Goal: Book appointment/travel/reservation

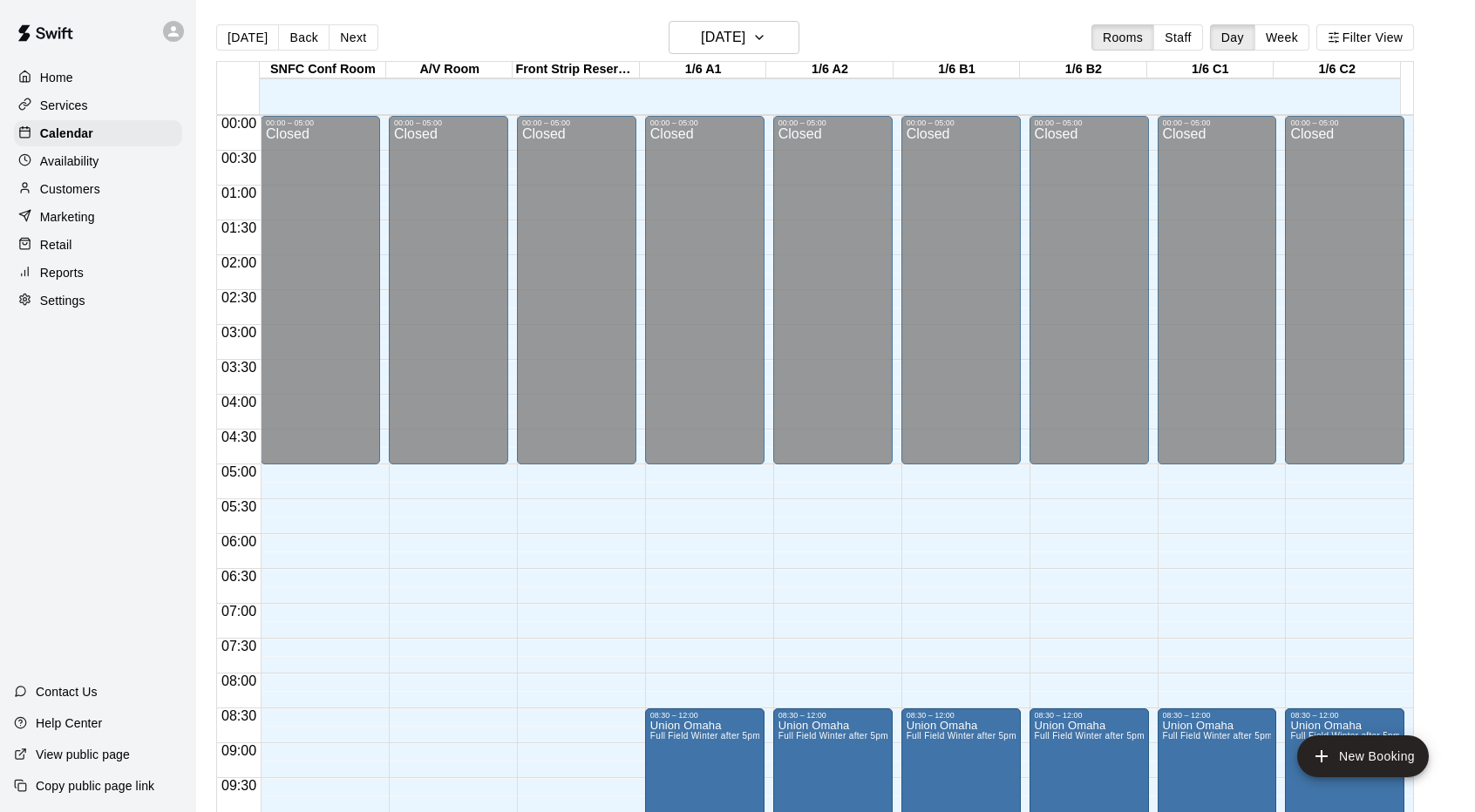
scroll to position [956, 0]
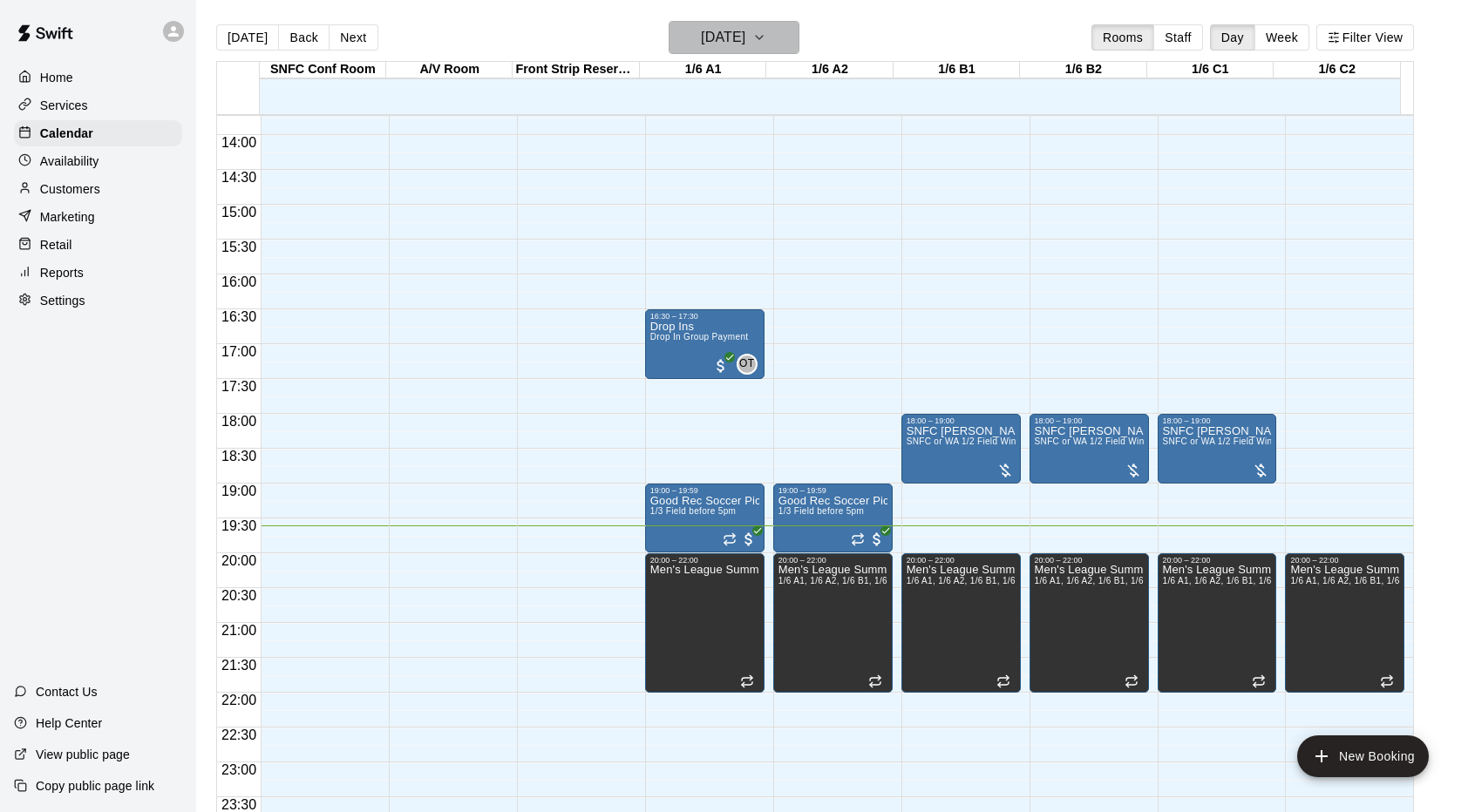
click at [733, 39] on h6 "[DATE]" at bounding box center [723, 37] width 44 height 25
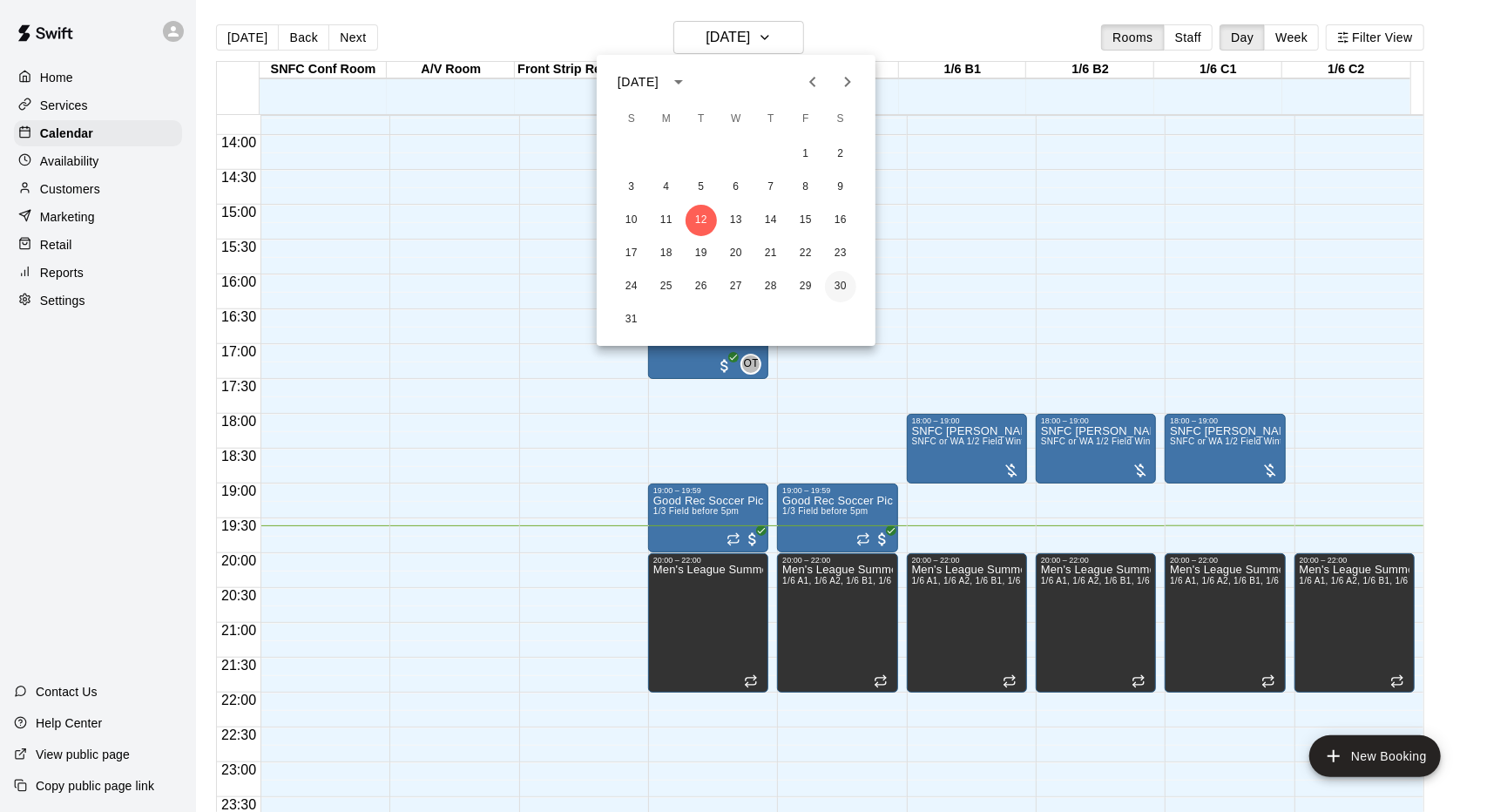
click at [841, 281] on button "30" at bounding box center [841, 287] width 31 height 31
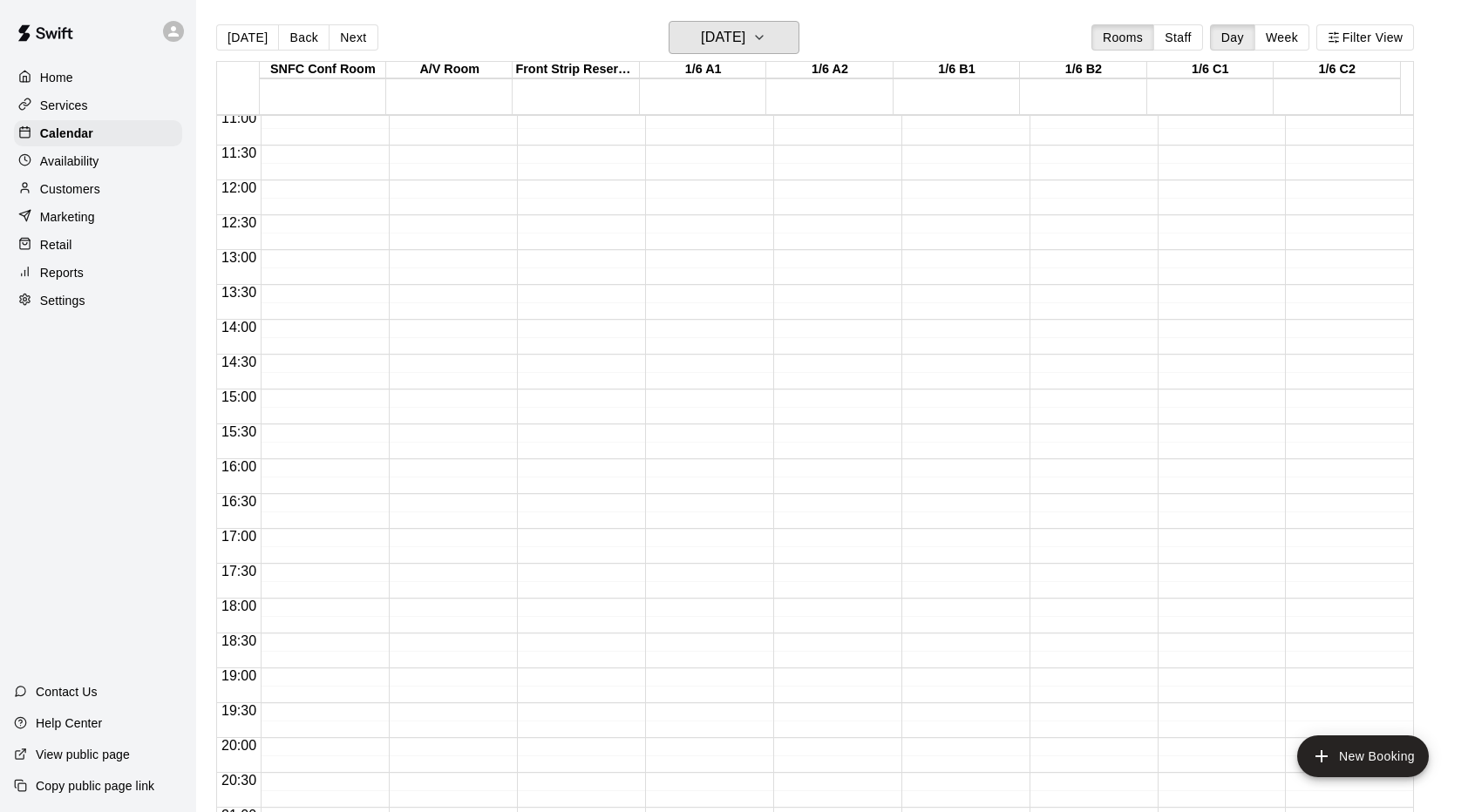
scroll to position [695, 0]
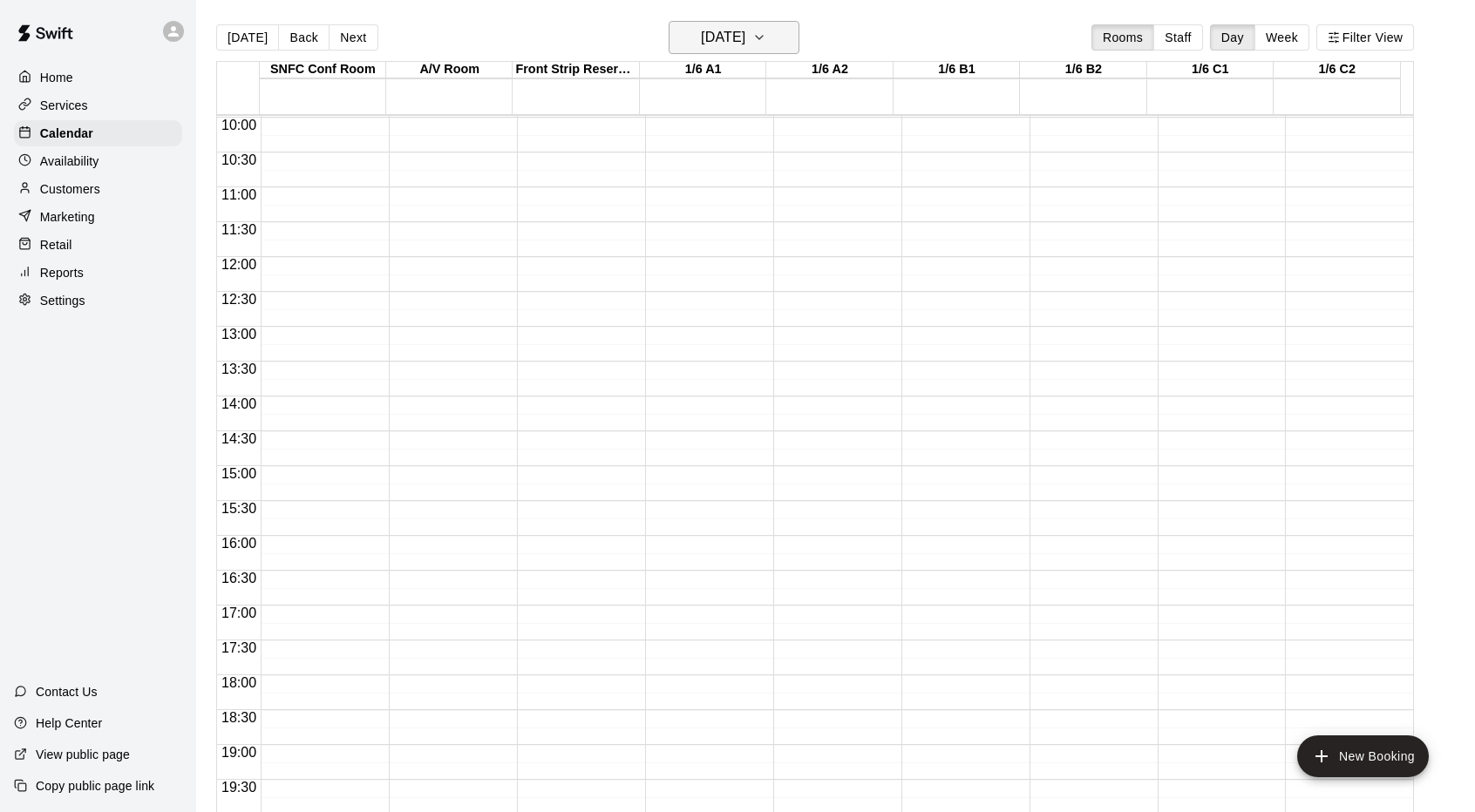
click at [727, 44] on h6 "[DATE]" at bounding box center [723, 37] width 44 height 25
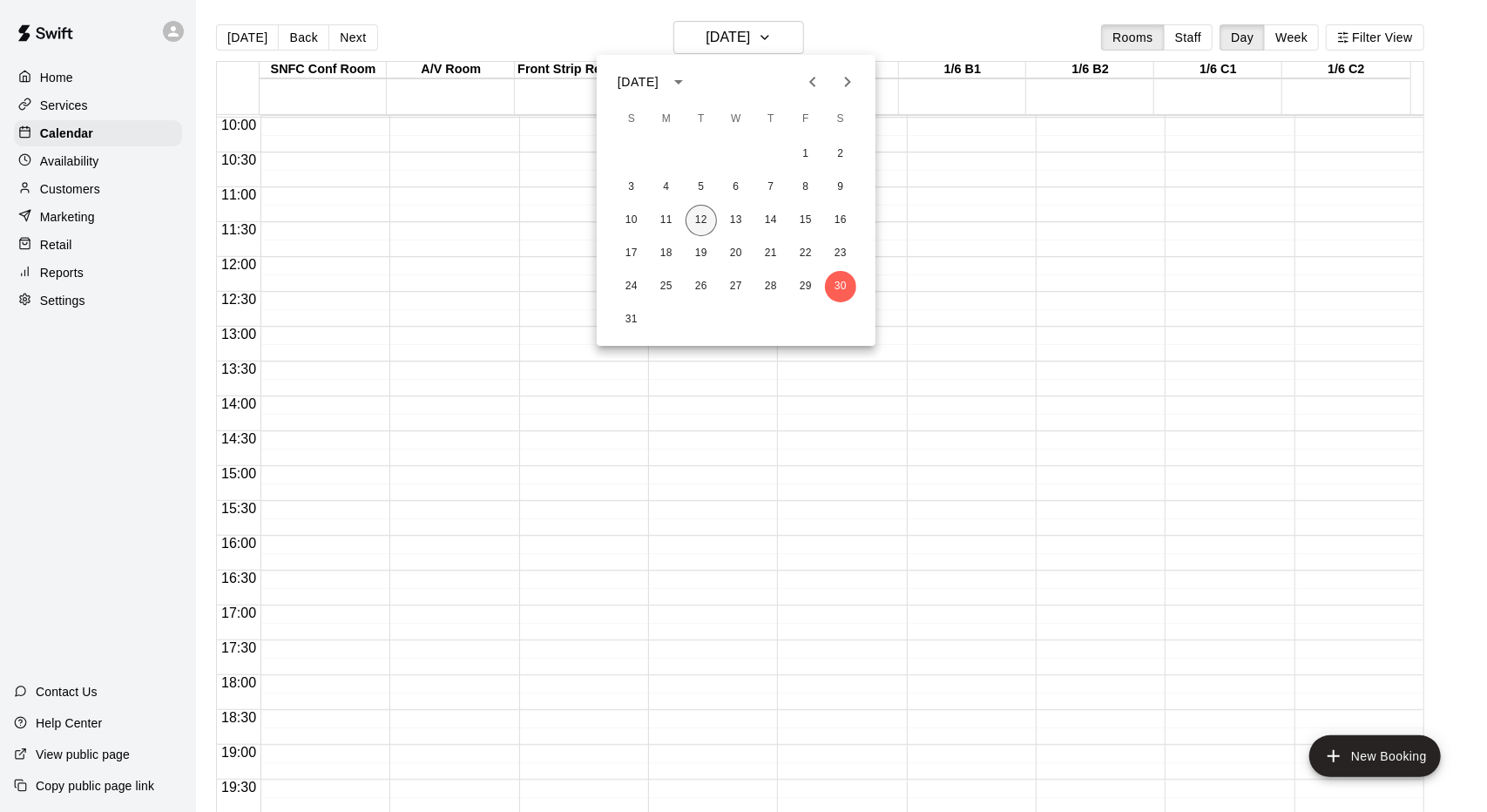
click at [702, 223] on button "12" at bounding box center [702, 221] width 31 height 31
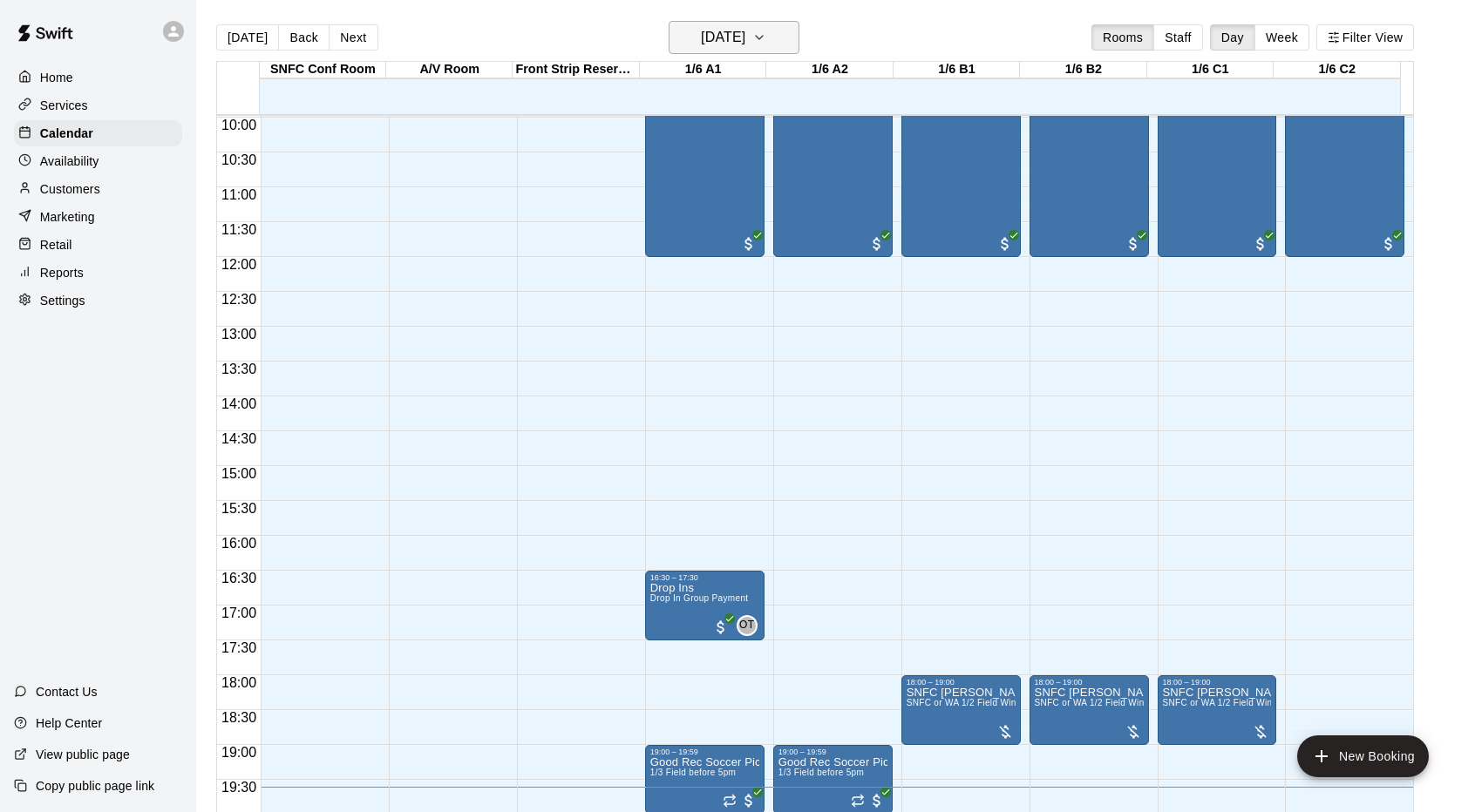
click at [728, 50] on h6 "[DATE]" at bounding box center [723, 37] width 44 height 25
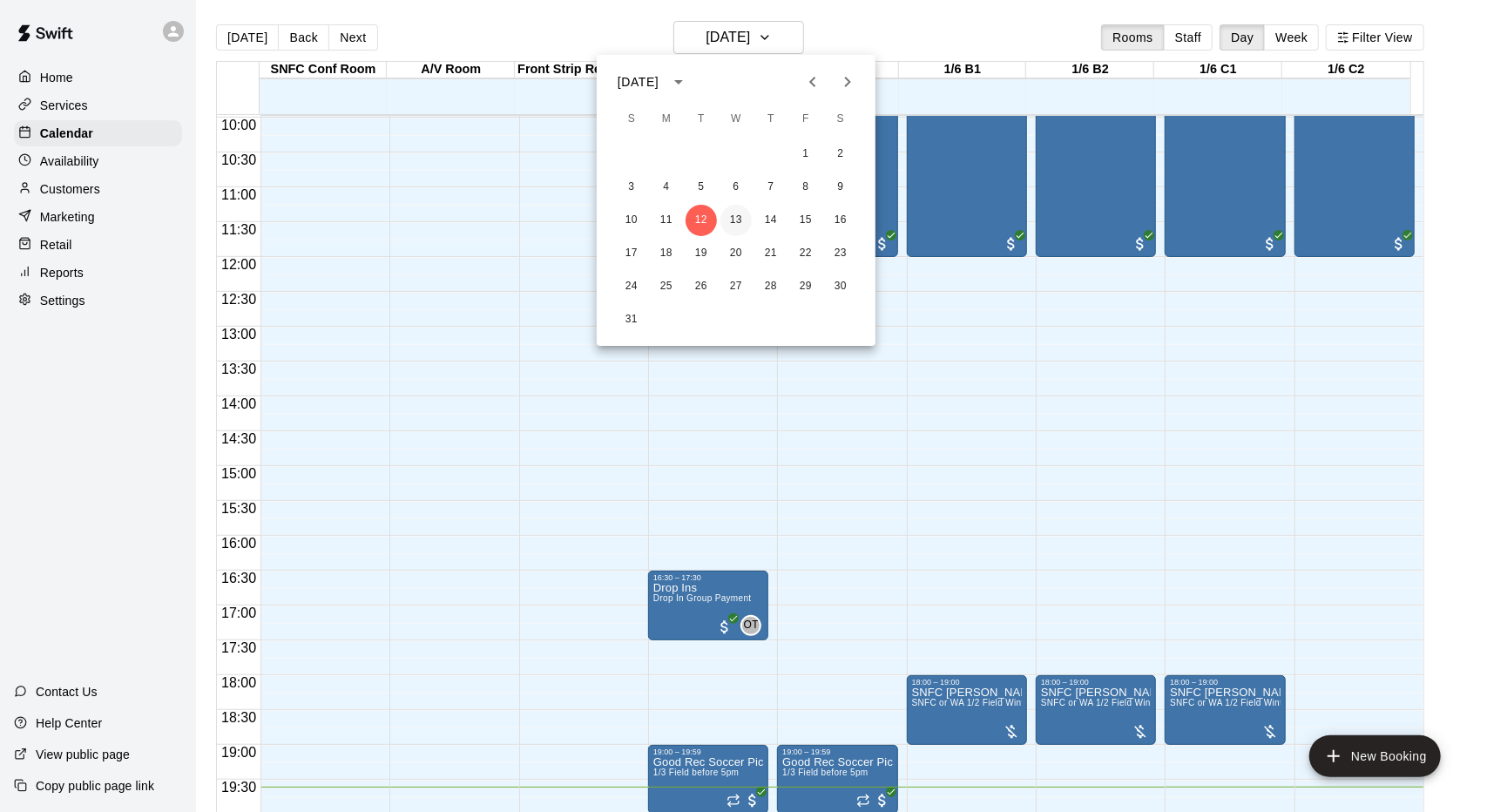
click at [741, 218] on button "13" at bounding box center [737, 221] width 31 height 31
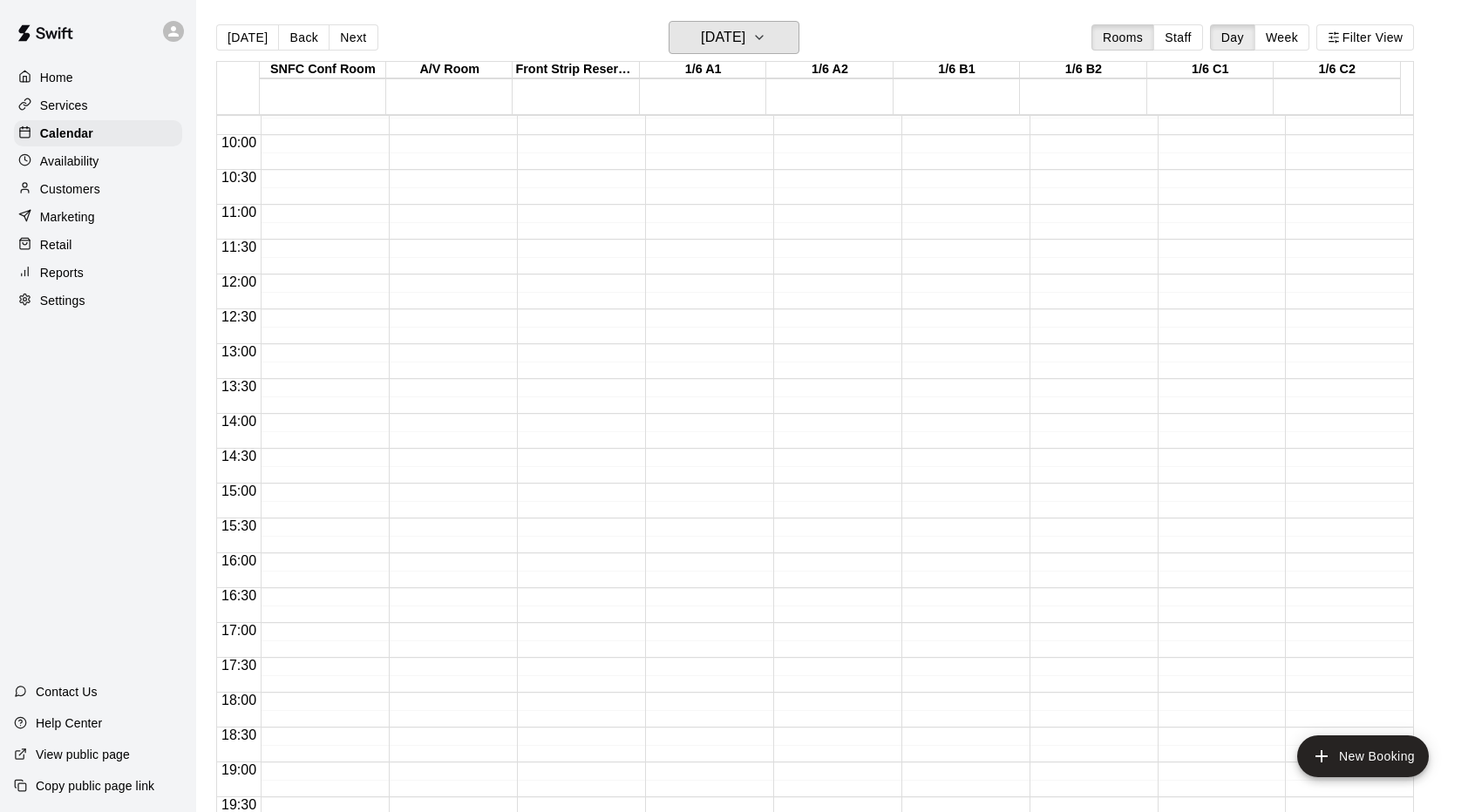
scroll to position [608, 0]
click at [737, 43] on h6 "[DATE]" at bounding box center [723, 37] width 44 height 25
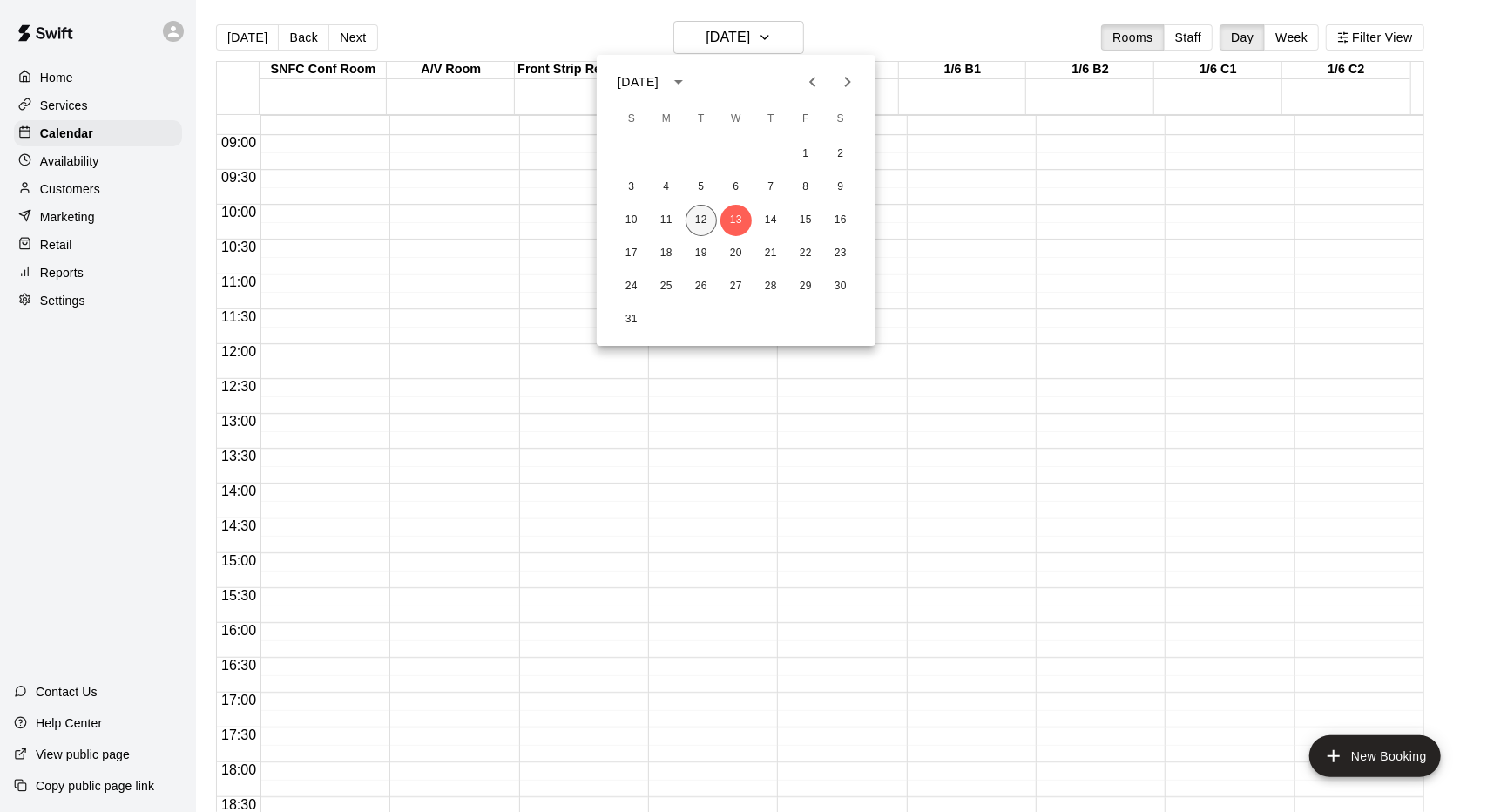
click at [705, 229] on button "12" at bounding box center [702, 221] width 31 height 31
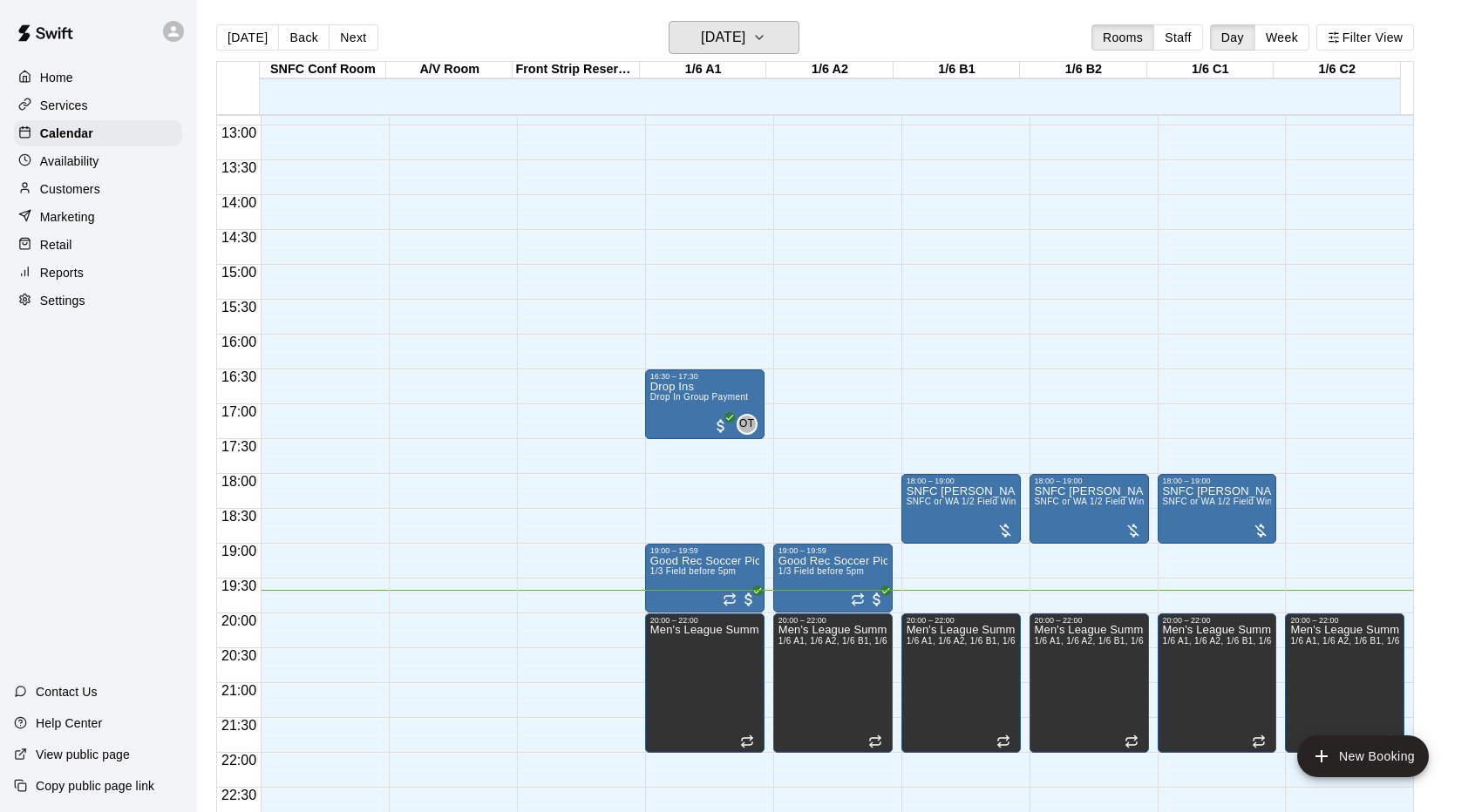
scroll to position [956, 0]
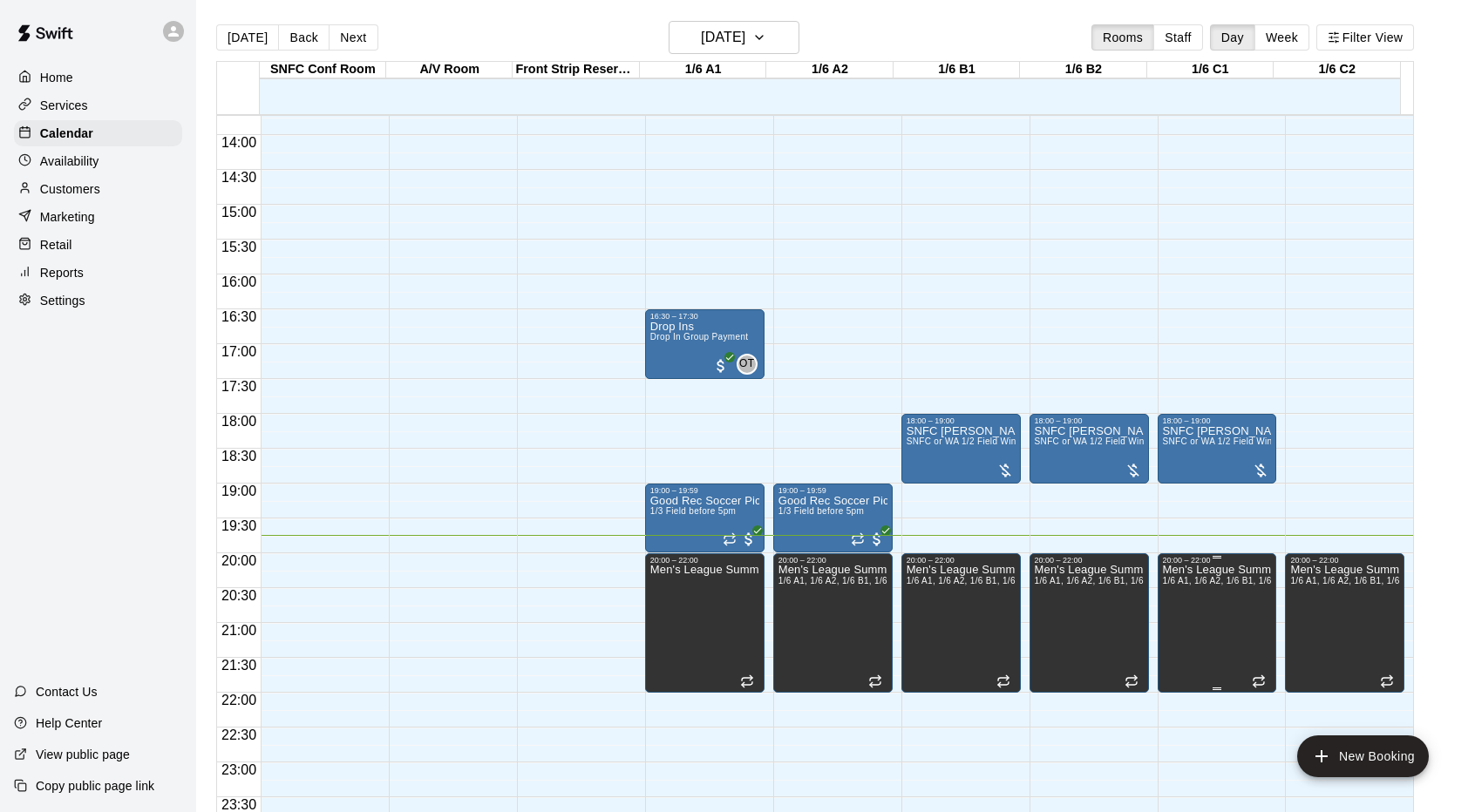
drag, startPoint x: 1250, startPoint y: 590, endPoint x: 1226, endPoint y: 581, distance: 25.6
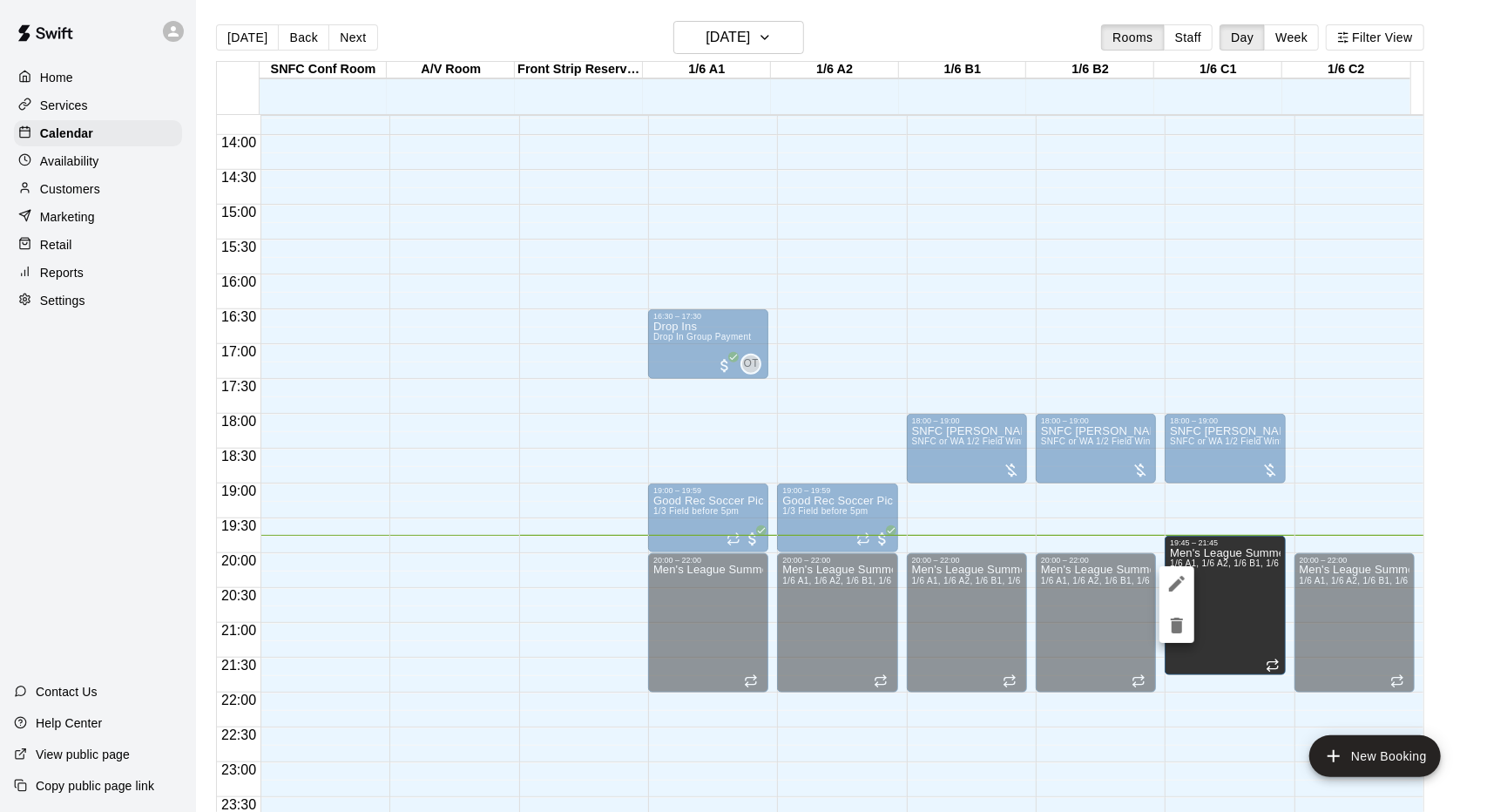
click at [1141, 192] on div at bounding box center [743, 406] width 1487 height 812
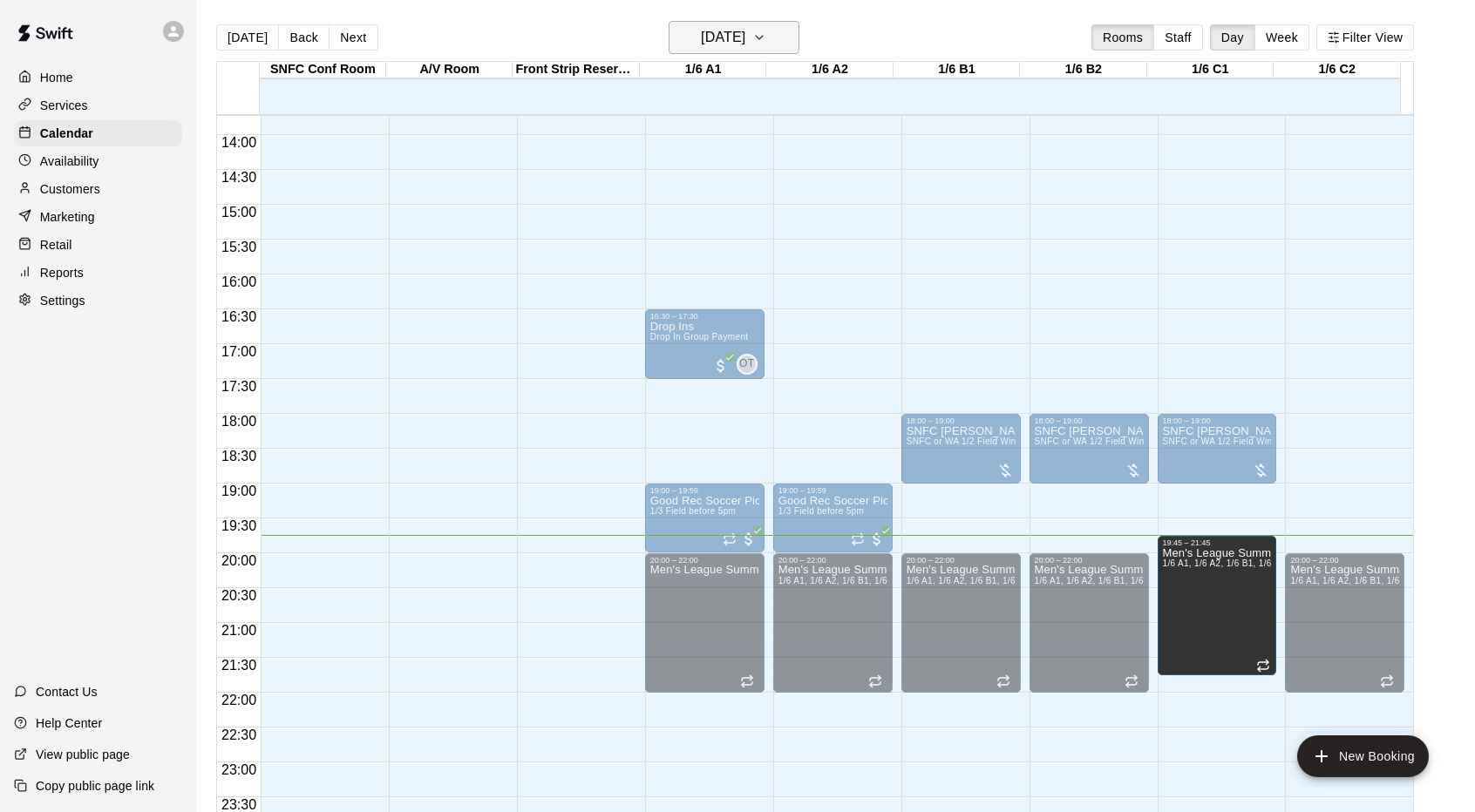
click at [763, 39] on icon "button" at bounding box center [759, 38] width 7 height 4
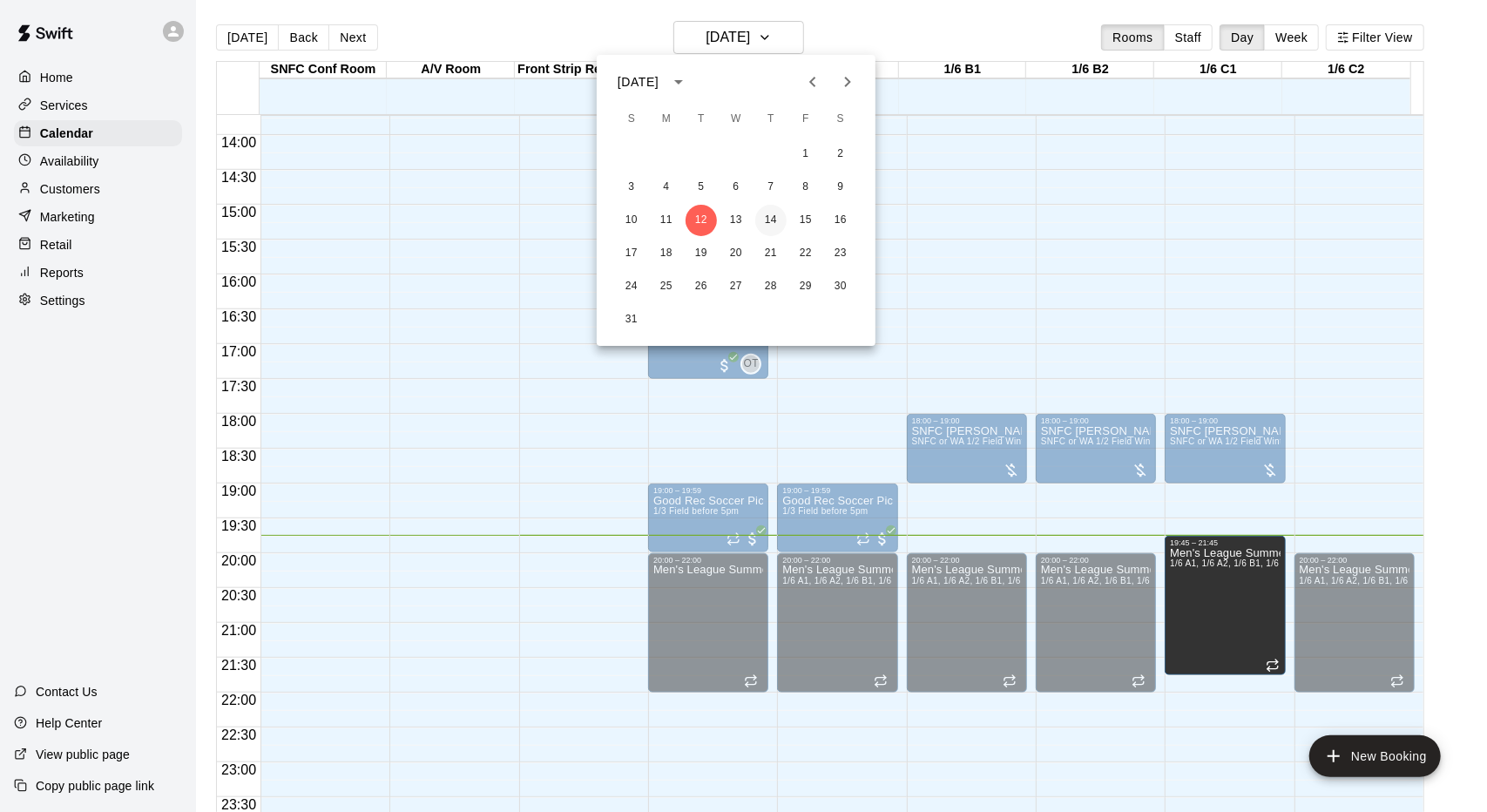
click at [779, 224] on button "14" at bounding box center [771, 221] width 31 height 31
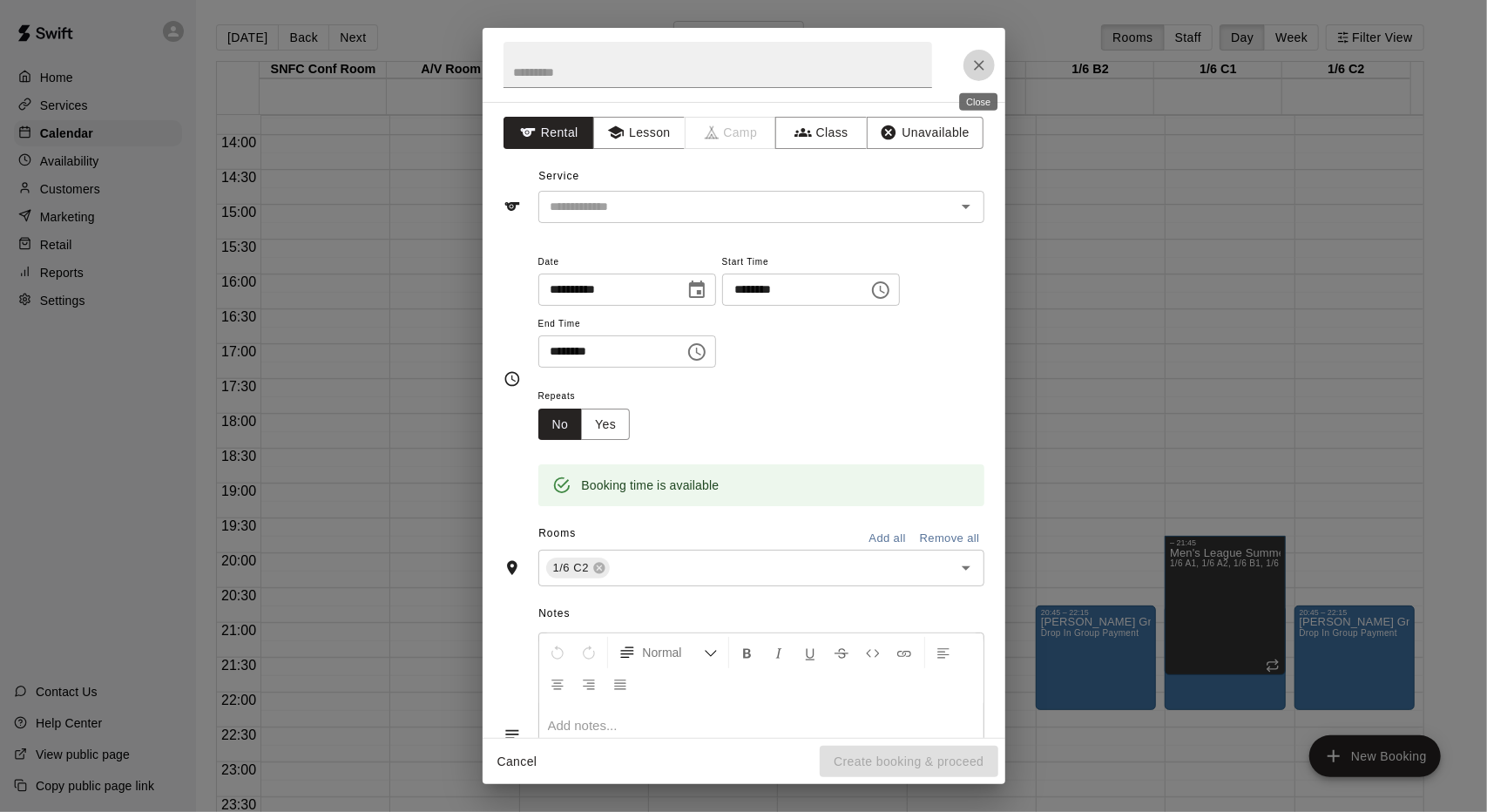
click at [979, 66] on icon "Close" at bounding box center [978, 64] width 10 height 10
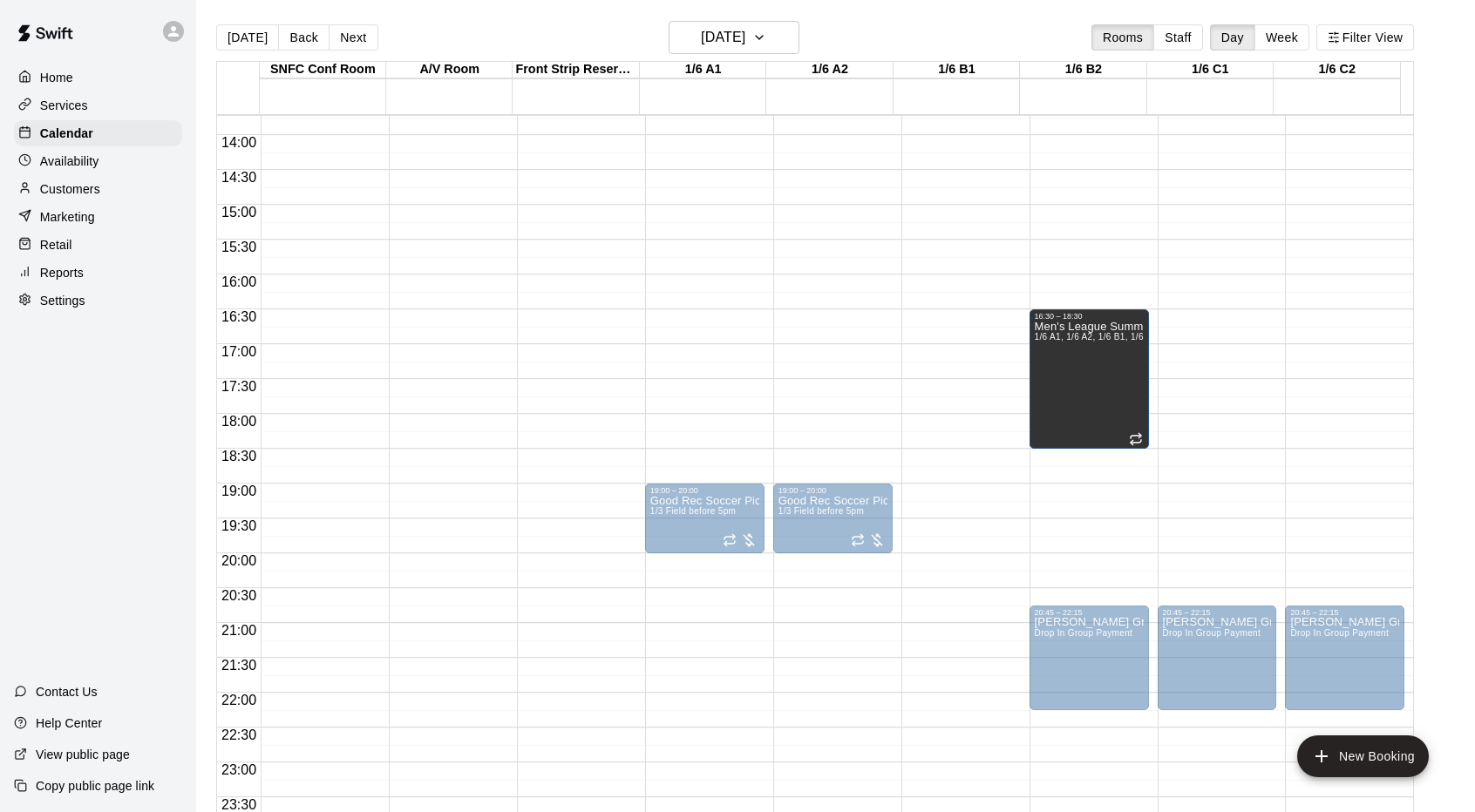
drag, startPoint x: 1229, startPoint y: 614, endPoint x: 1147, endPoint y: 454, distance: 179.8
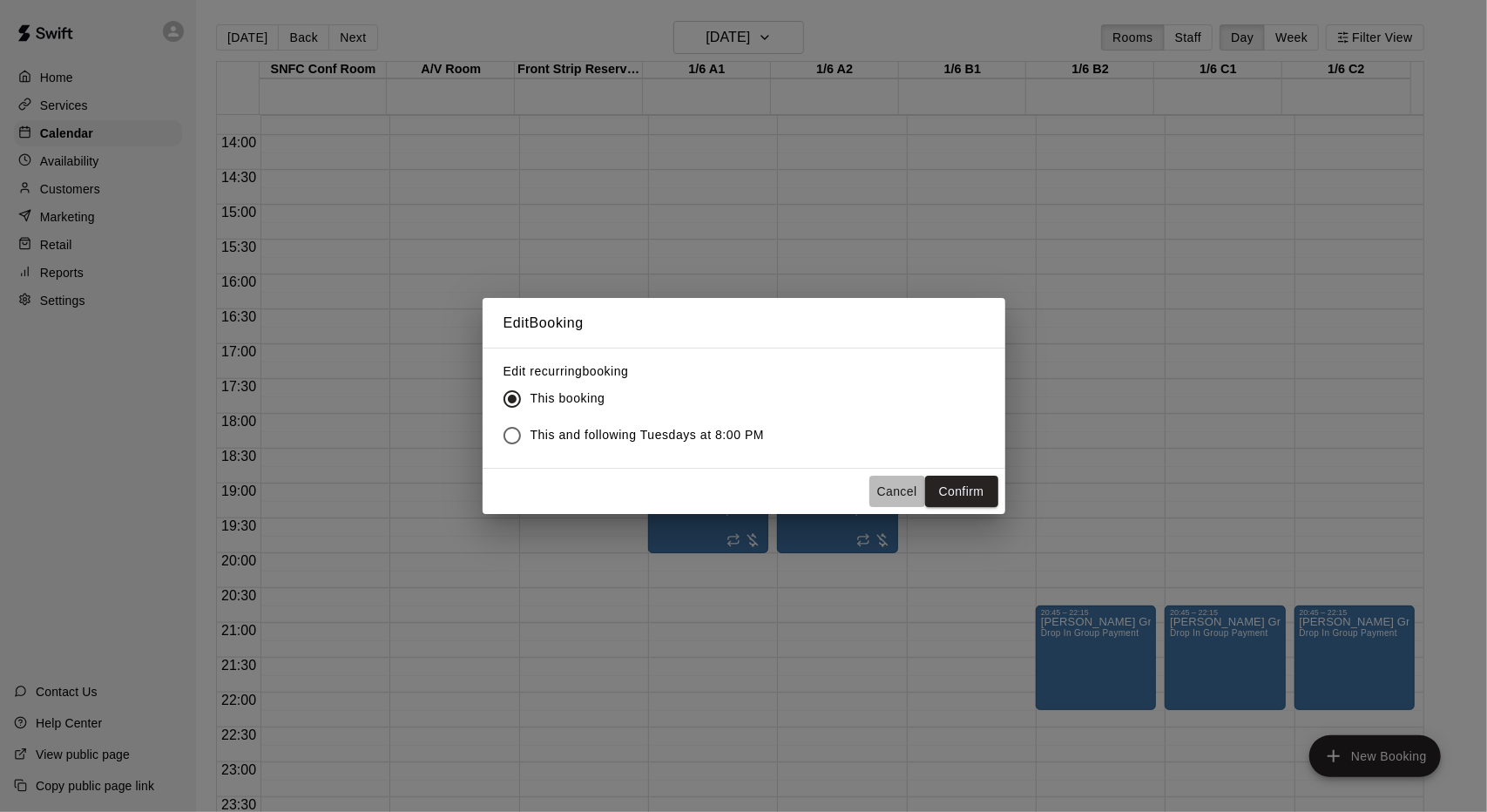
click at [898, 494] on button "Cancel" at bounding box center [898, 491] width 56 height 32
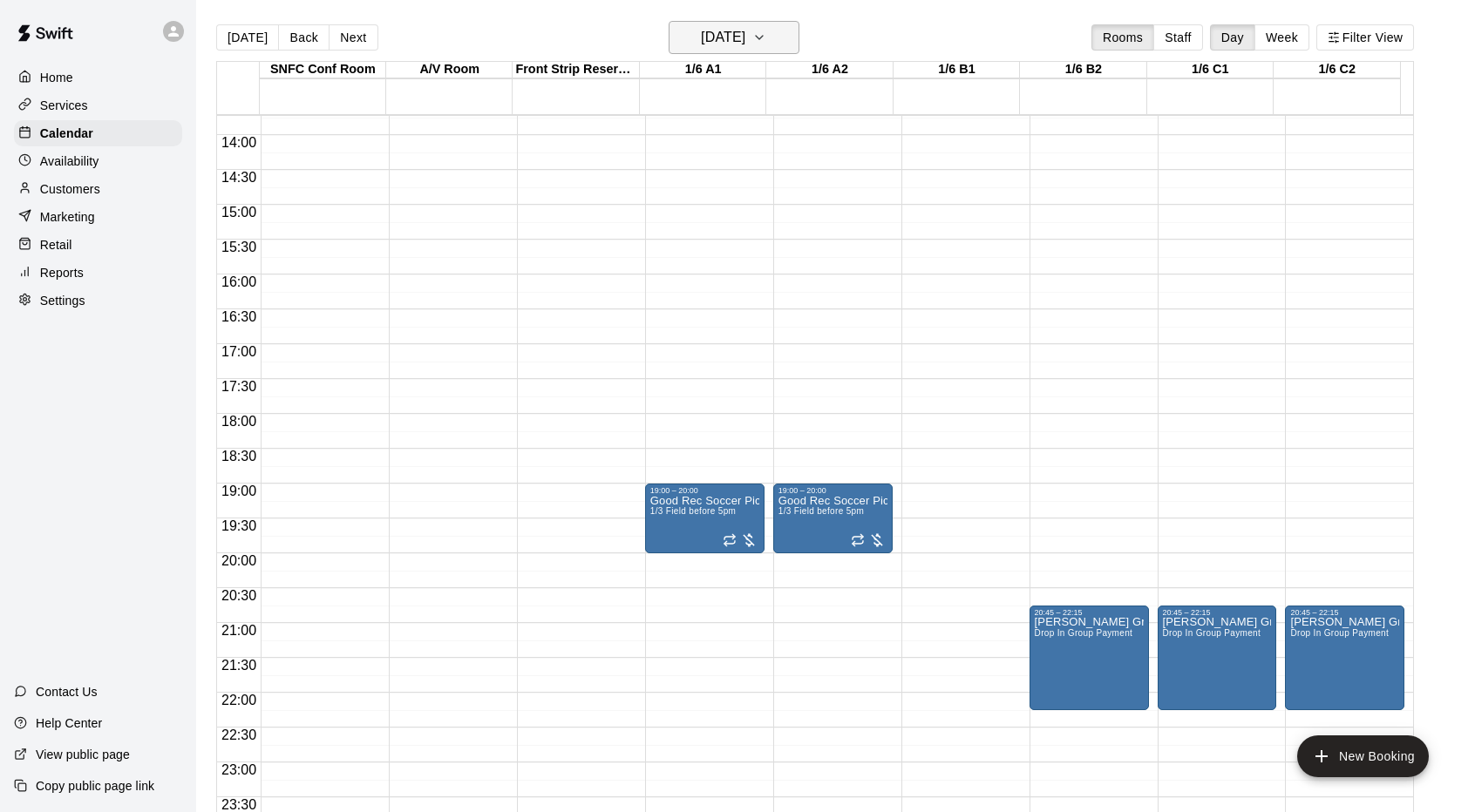
click at [745, 32] on h6 "[DATE]" at bounding box center [723, 37] width 44 height 25
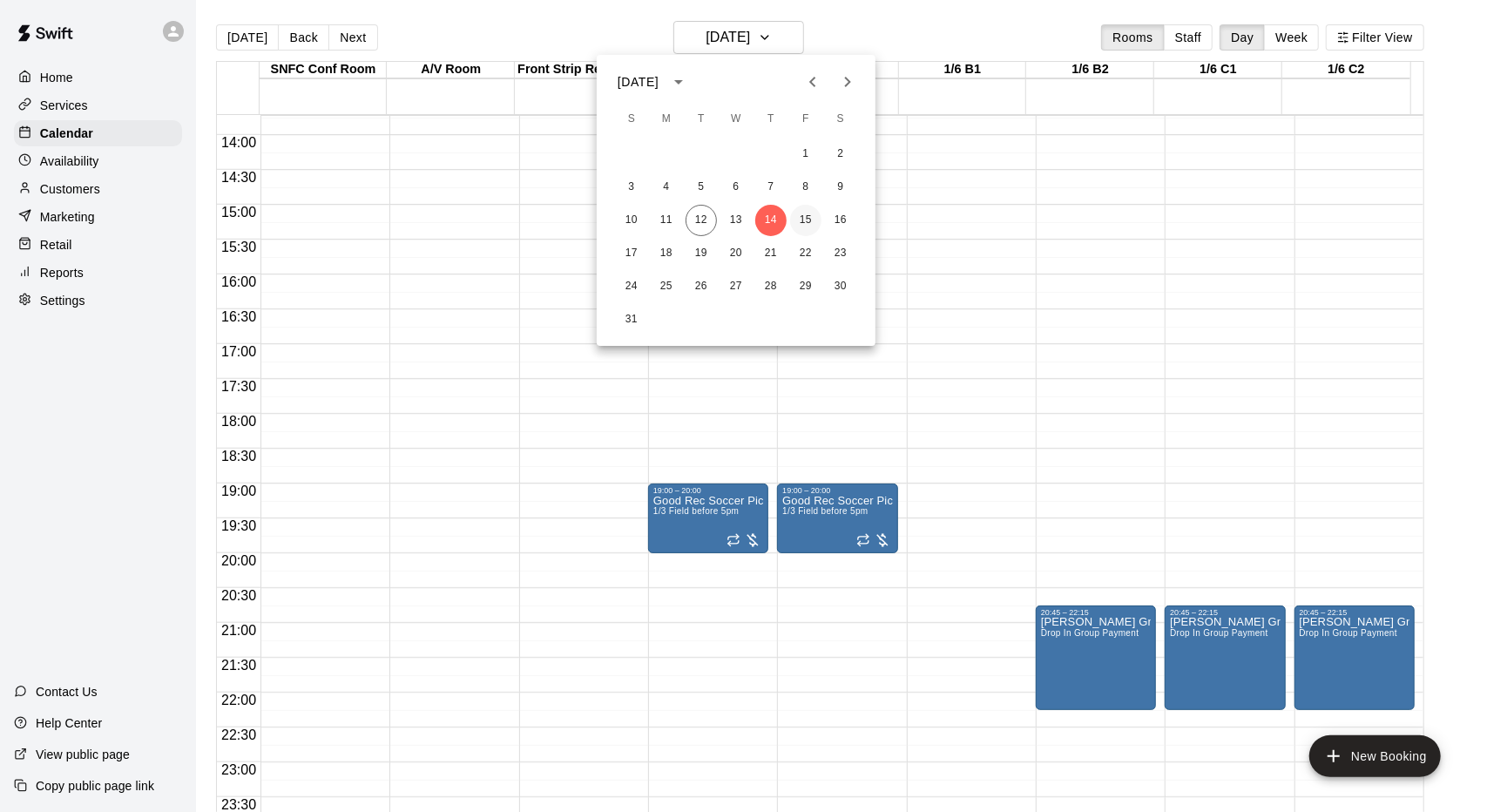
click at [805, 218] on button "15" at bounding box center [806, 221] width 31 height 31
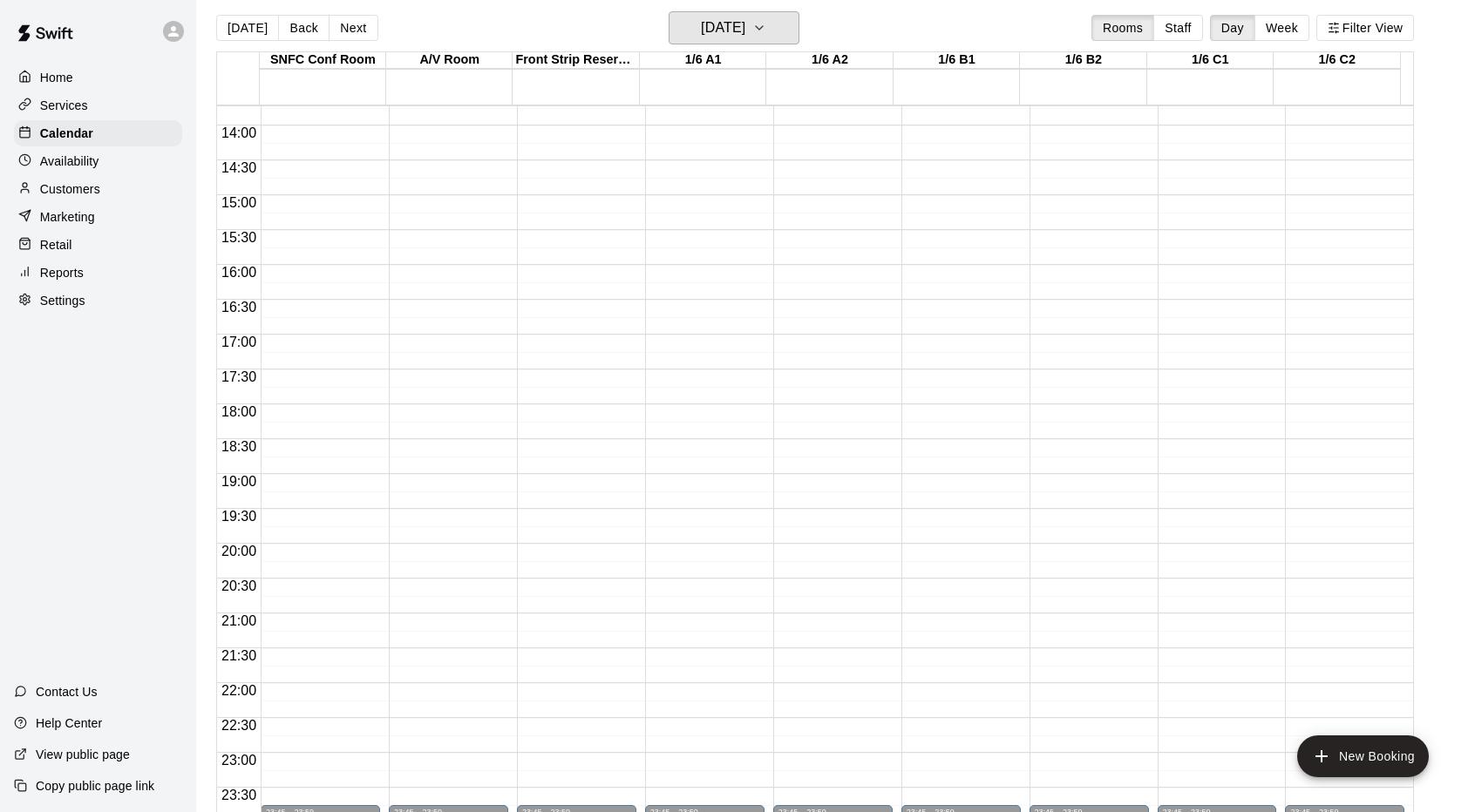
scroll to position [0, 0]
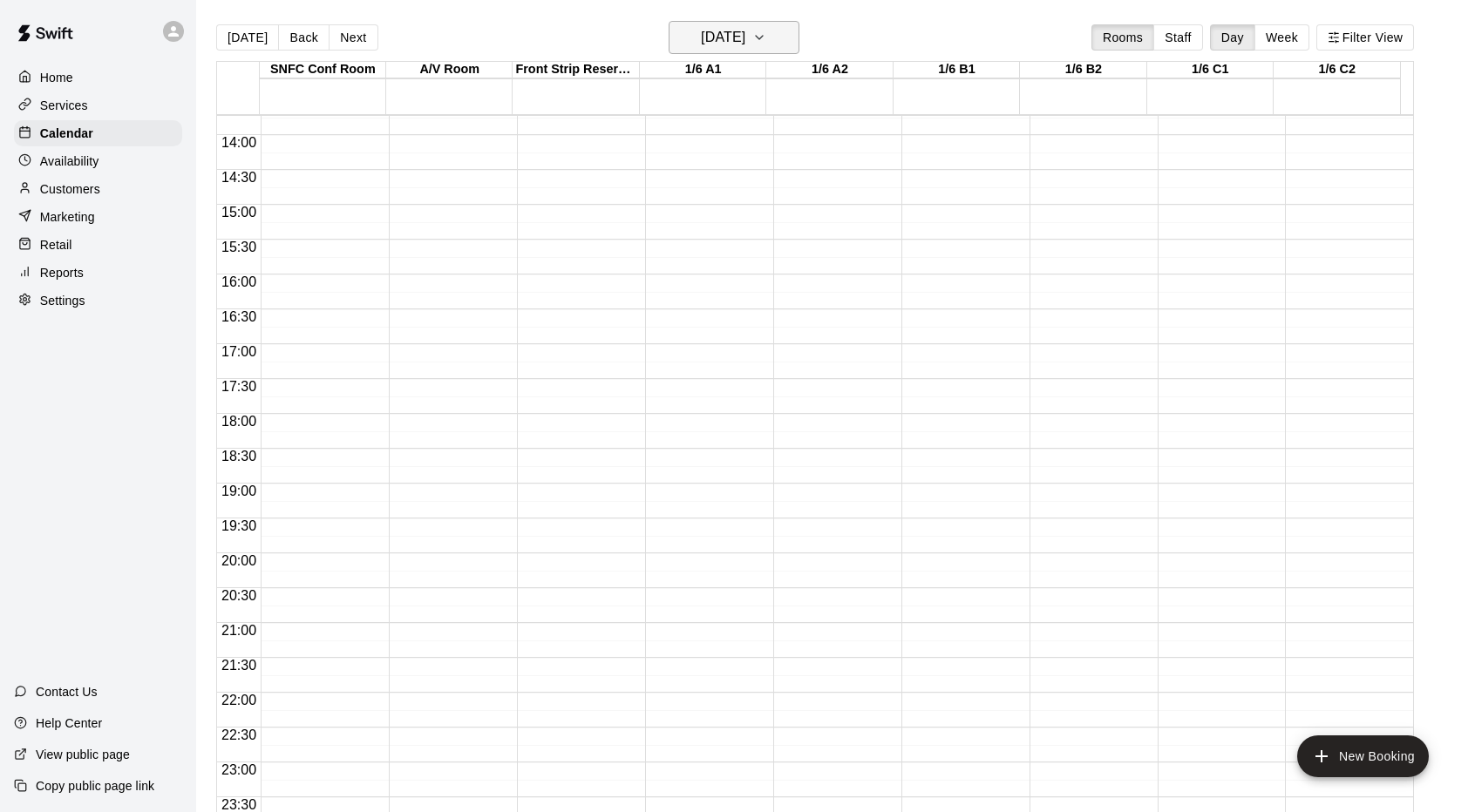
click at [745, 33] on h6 "[DATE]" at bounding box center [723, 37] width 44 height 25
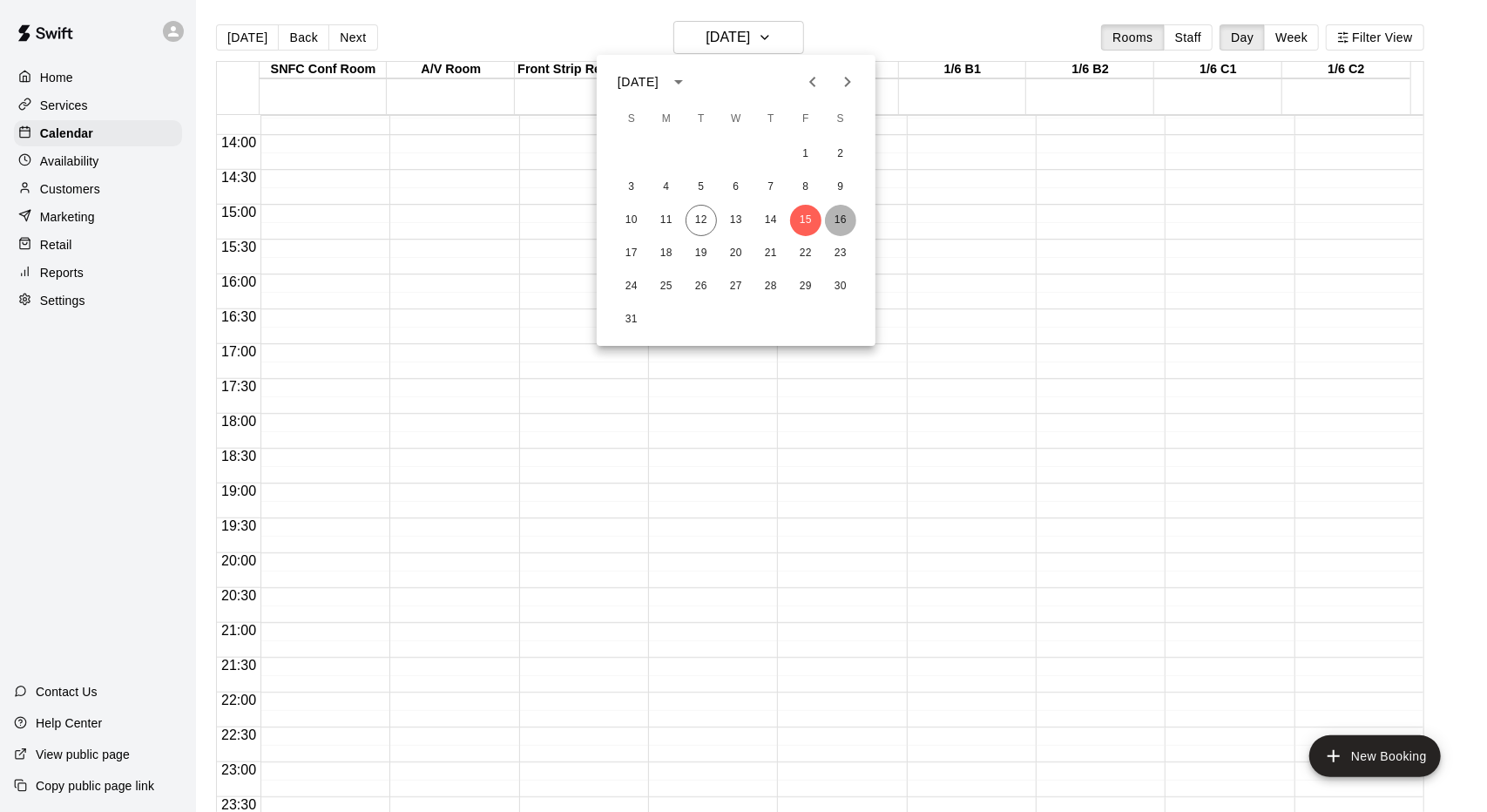
click at [840, 221] on button "16" at bounding box center [841, 221] width 31 height 31
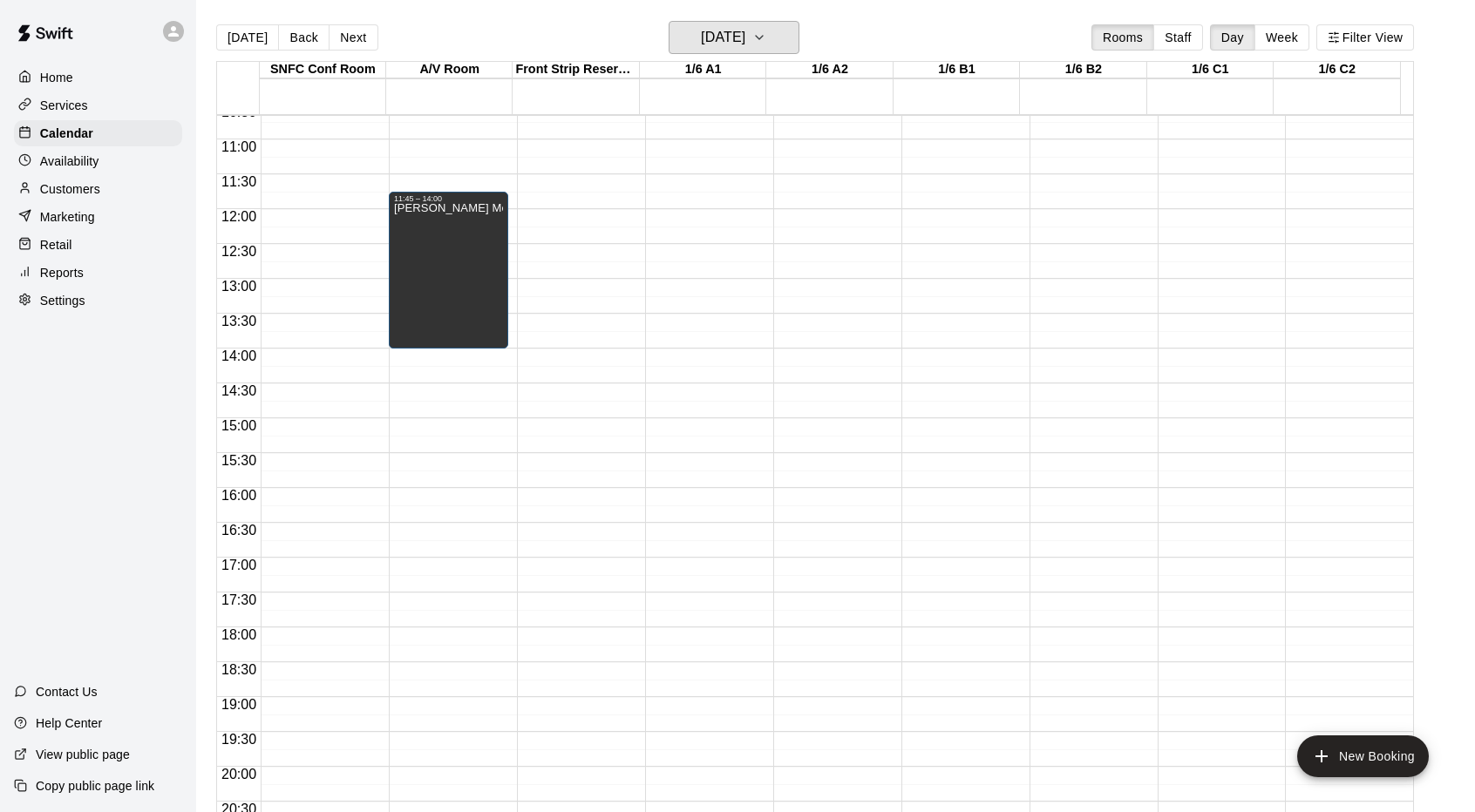
scroll to position [956, 0]
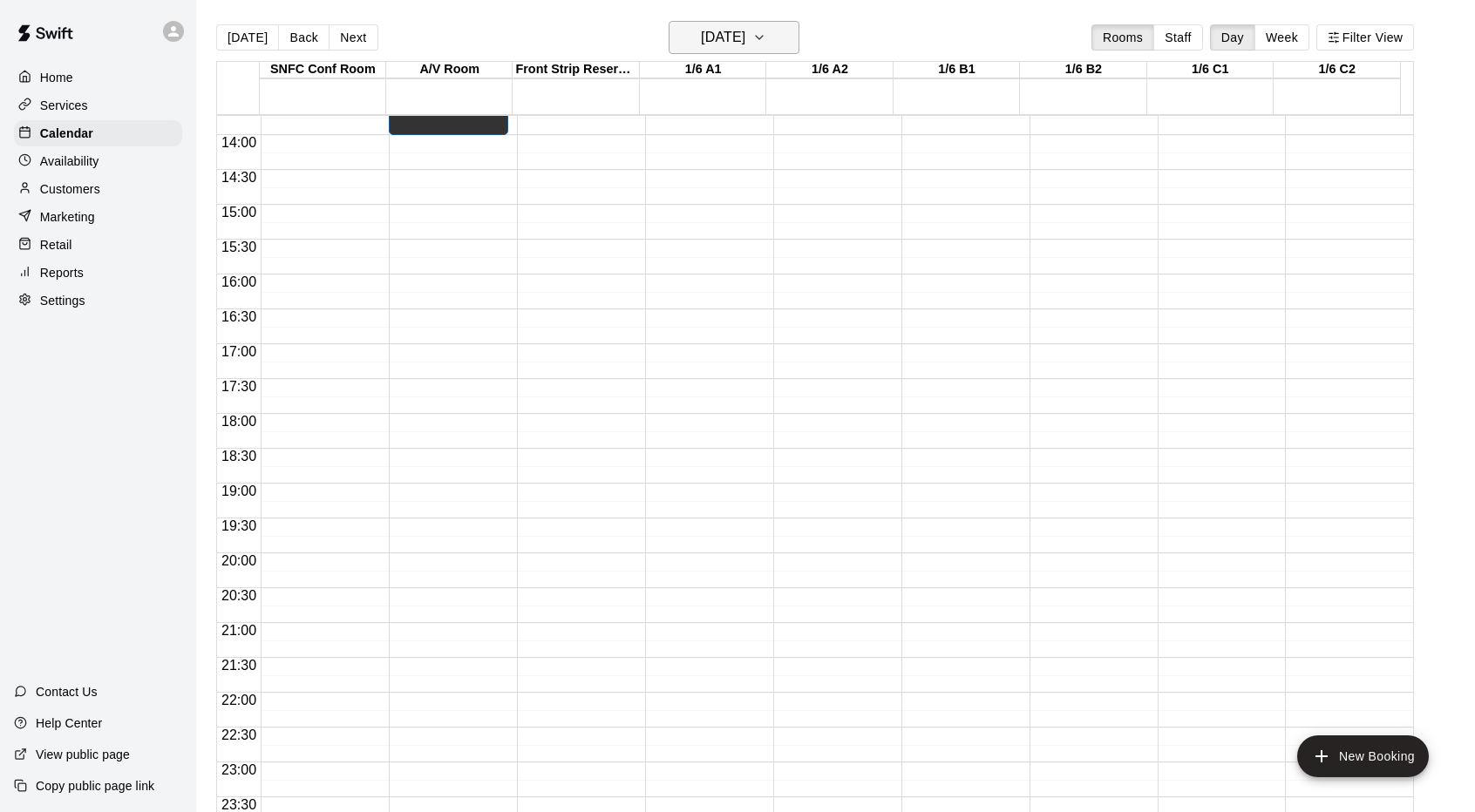
click at [766, 30] on icon "button" at bounding box center [759, 37] width 14 height 21
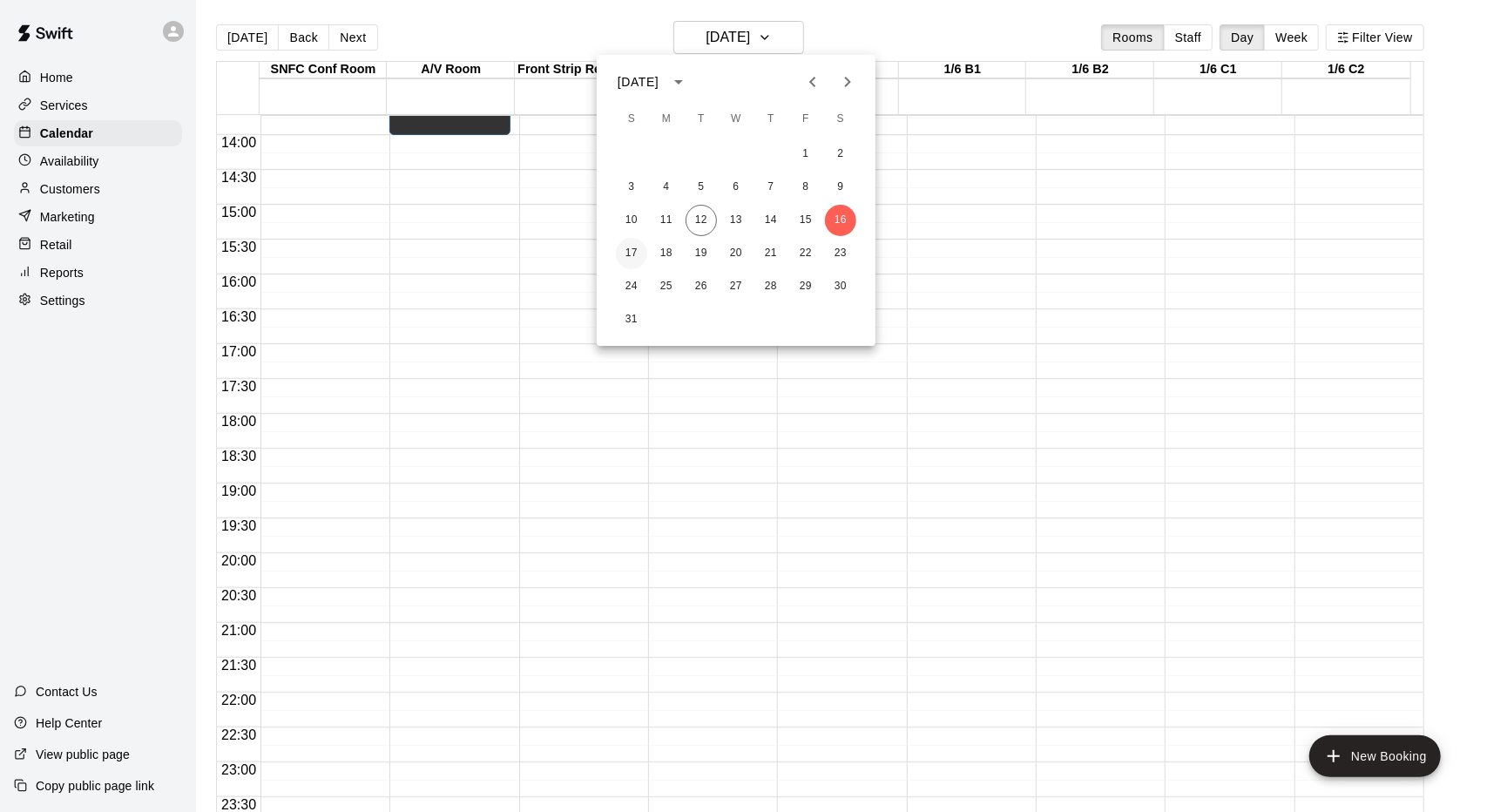
click at [643, 254] on button "17" at bounding box center [632, 254] width 31 height 31
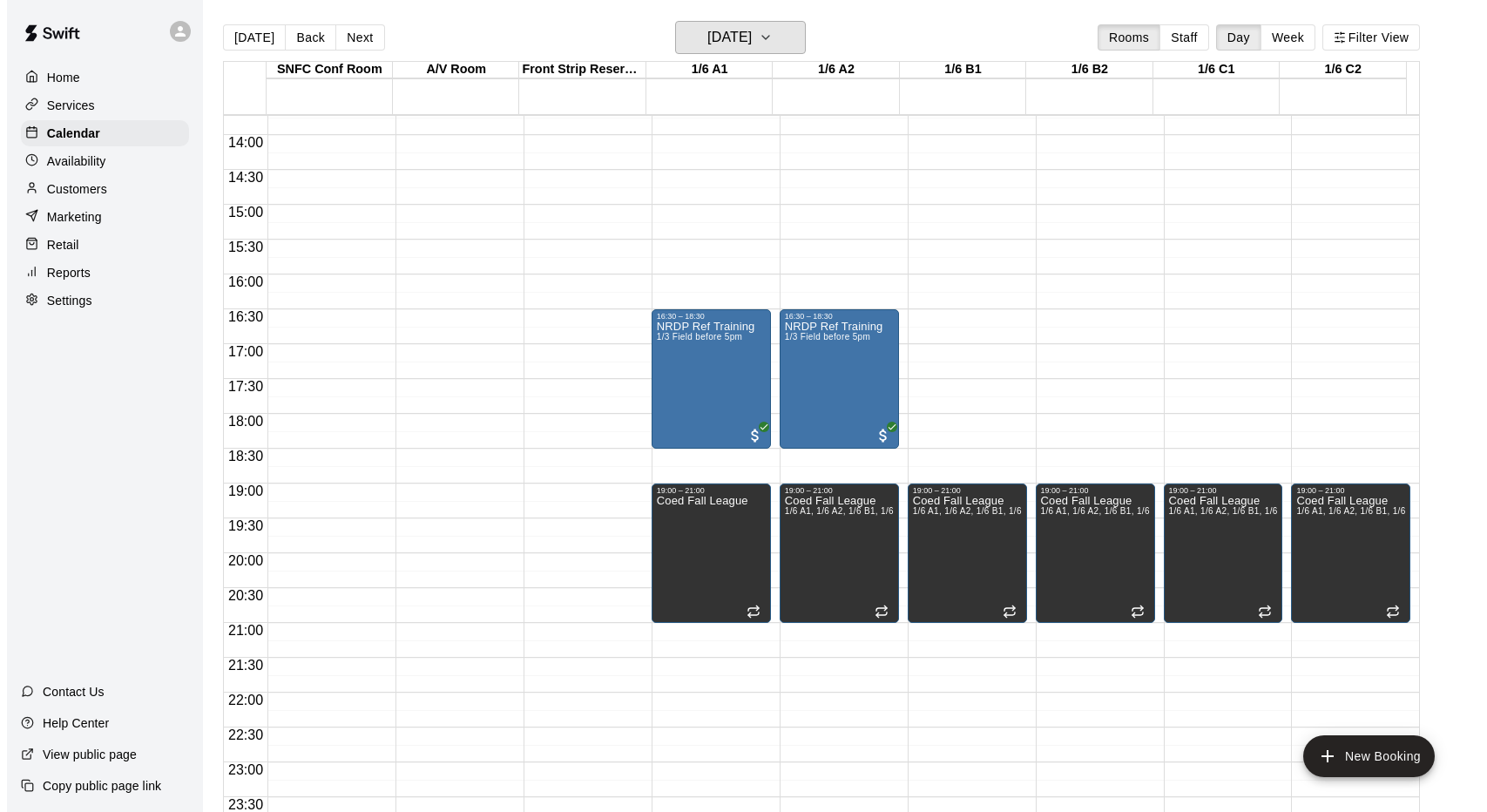
scroll to position [28, 0]
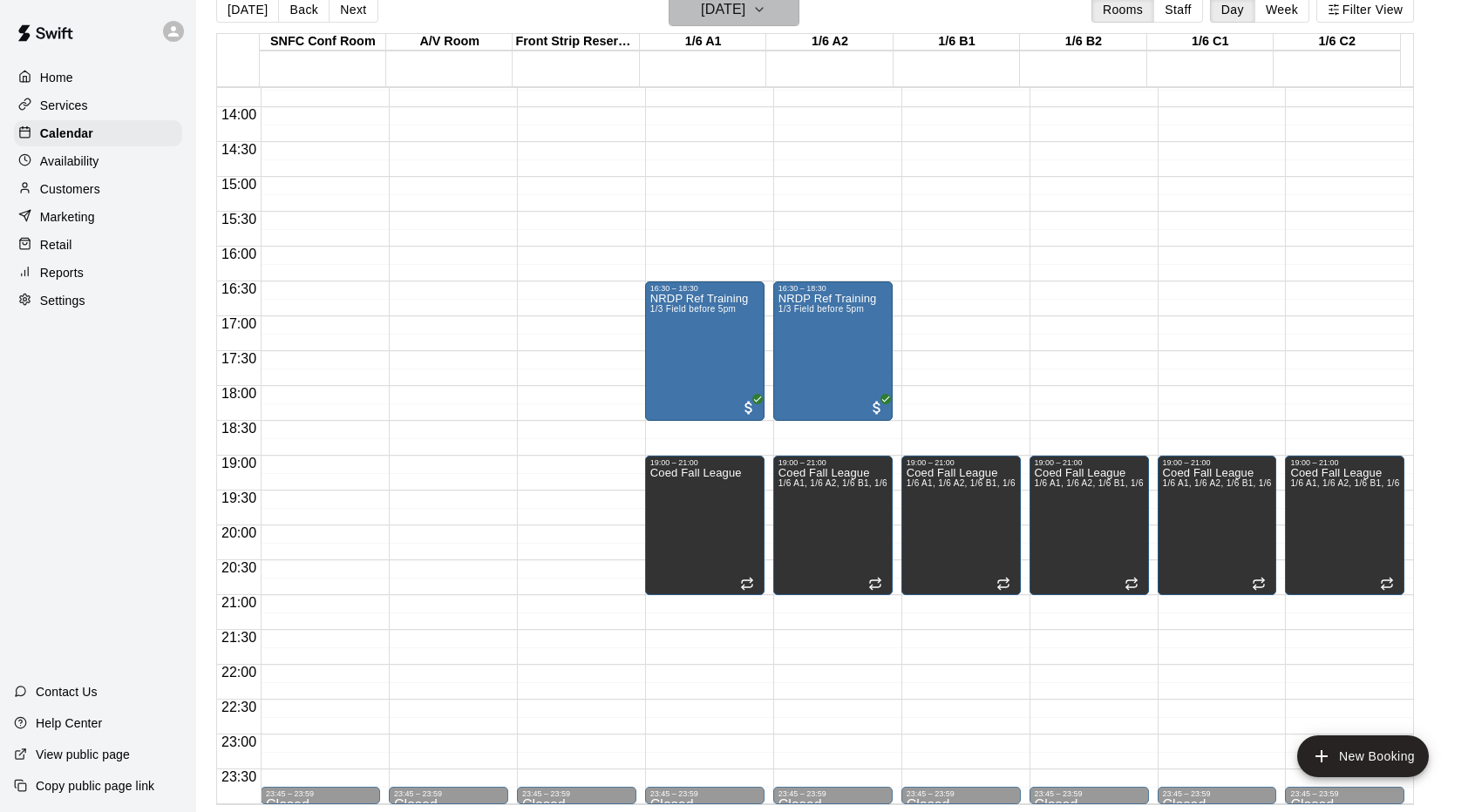
click at [733, 14] on h6 "[DATE]" at bounding box center [723, 9] width 44 height 25
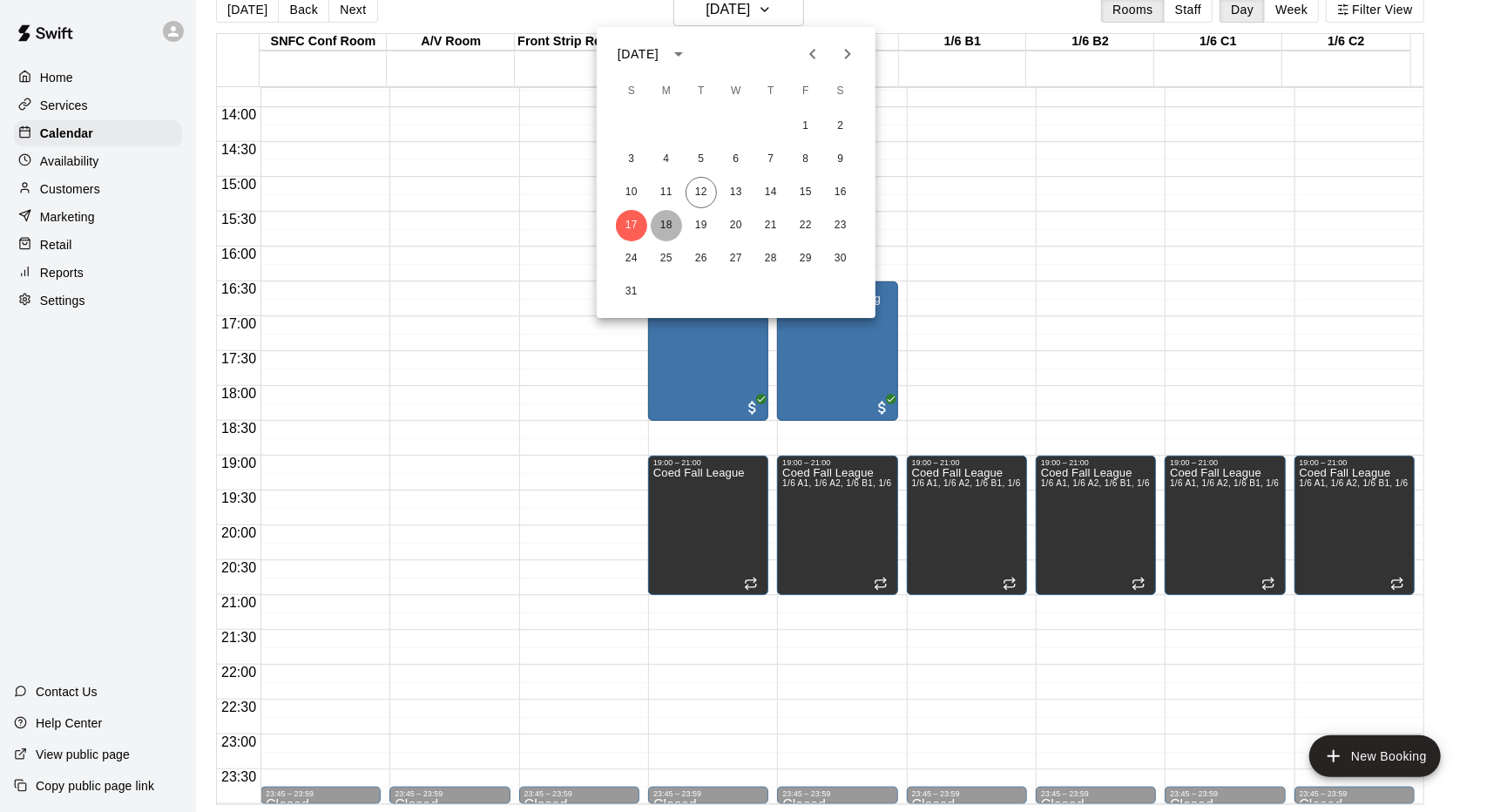
click at [660, 233] on button "18" at bounding box center [667, 225] width 31 height 31
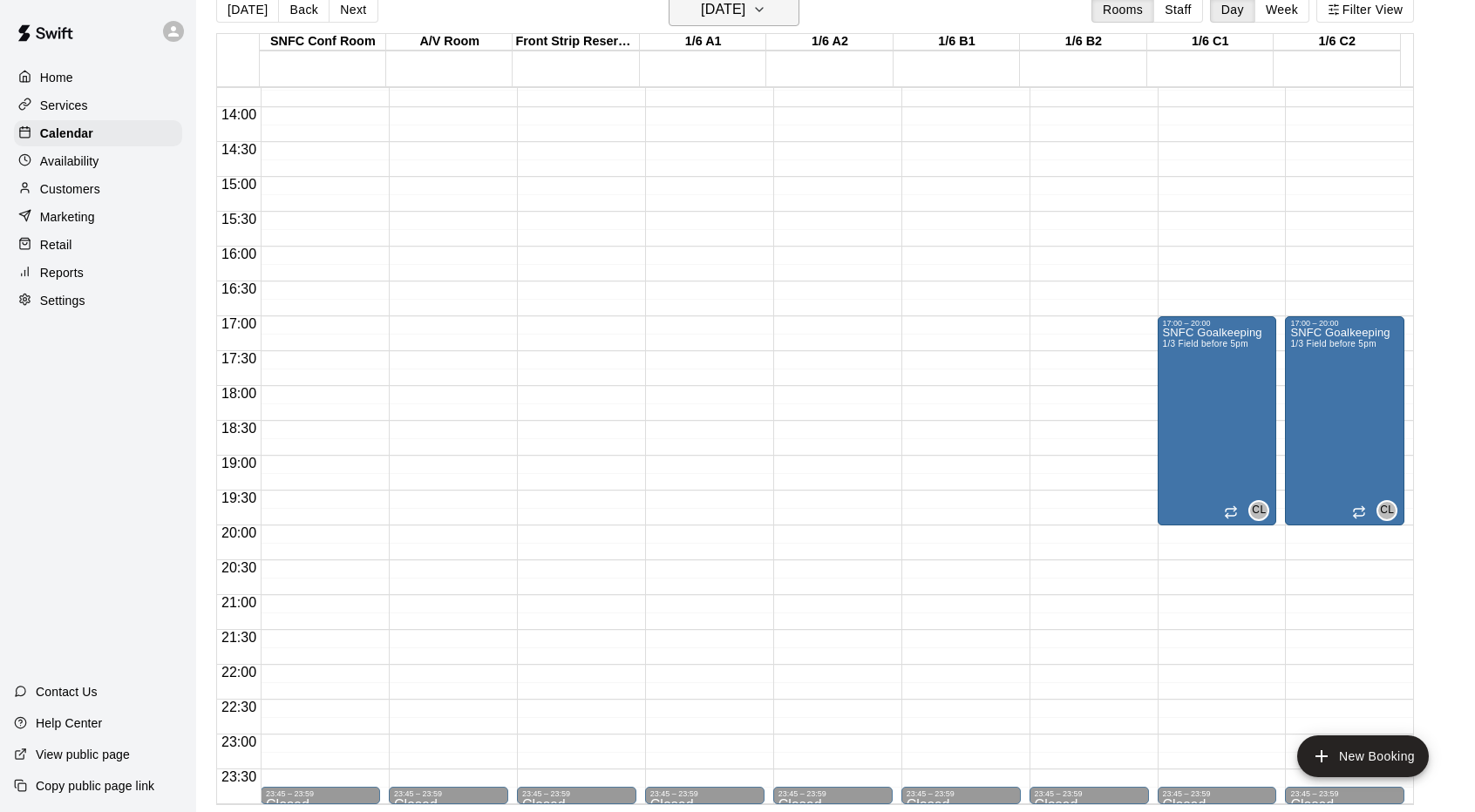
click at [776, 17] on button "[DATE]" at bounding box center [734, 9] width 131 height 33
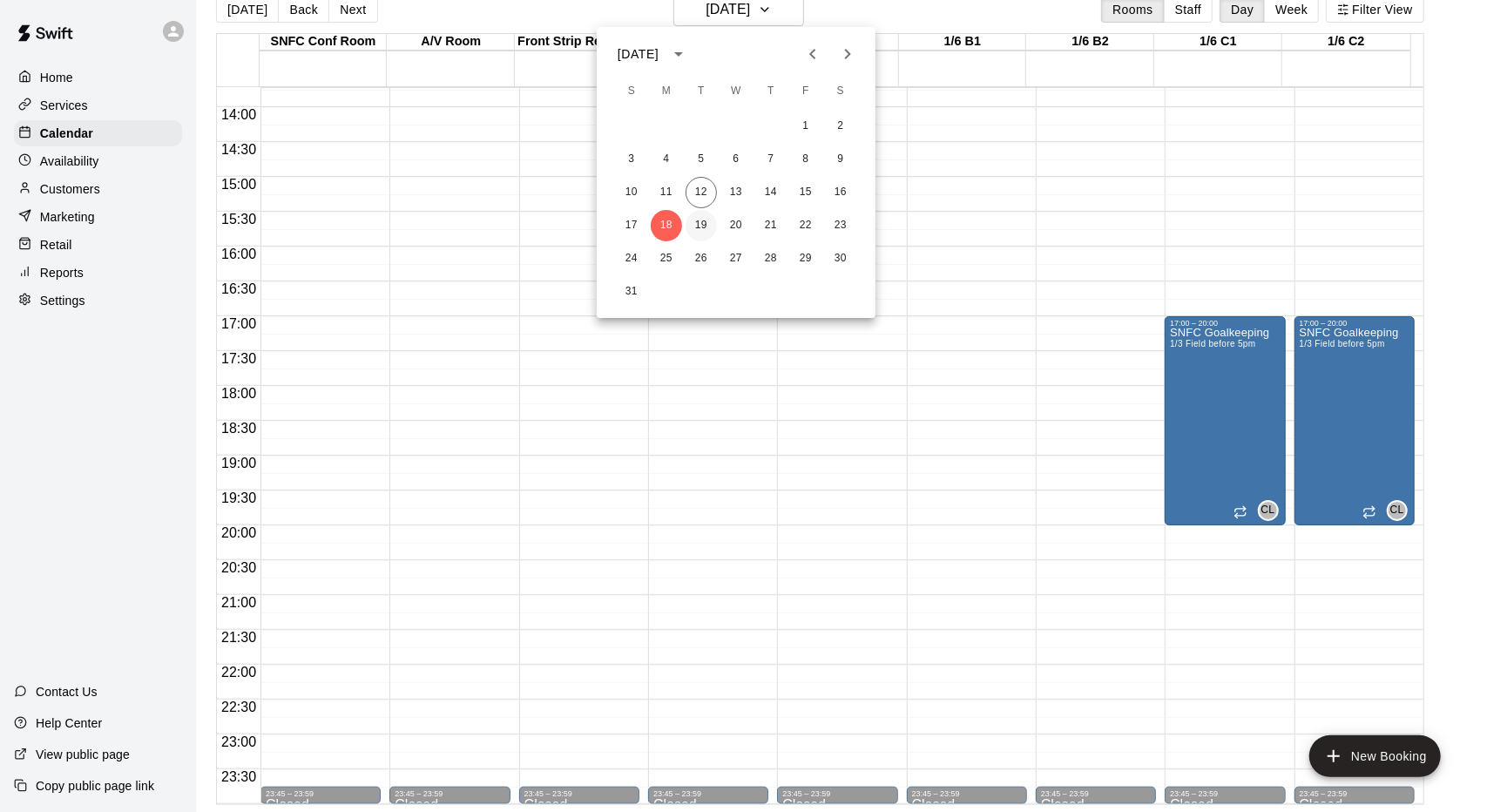
click at [694, 231] on button "19" at bounding box center [702, 225] width 31 height 31
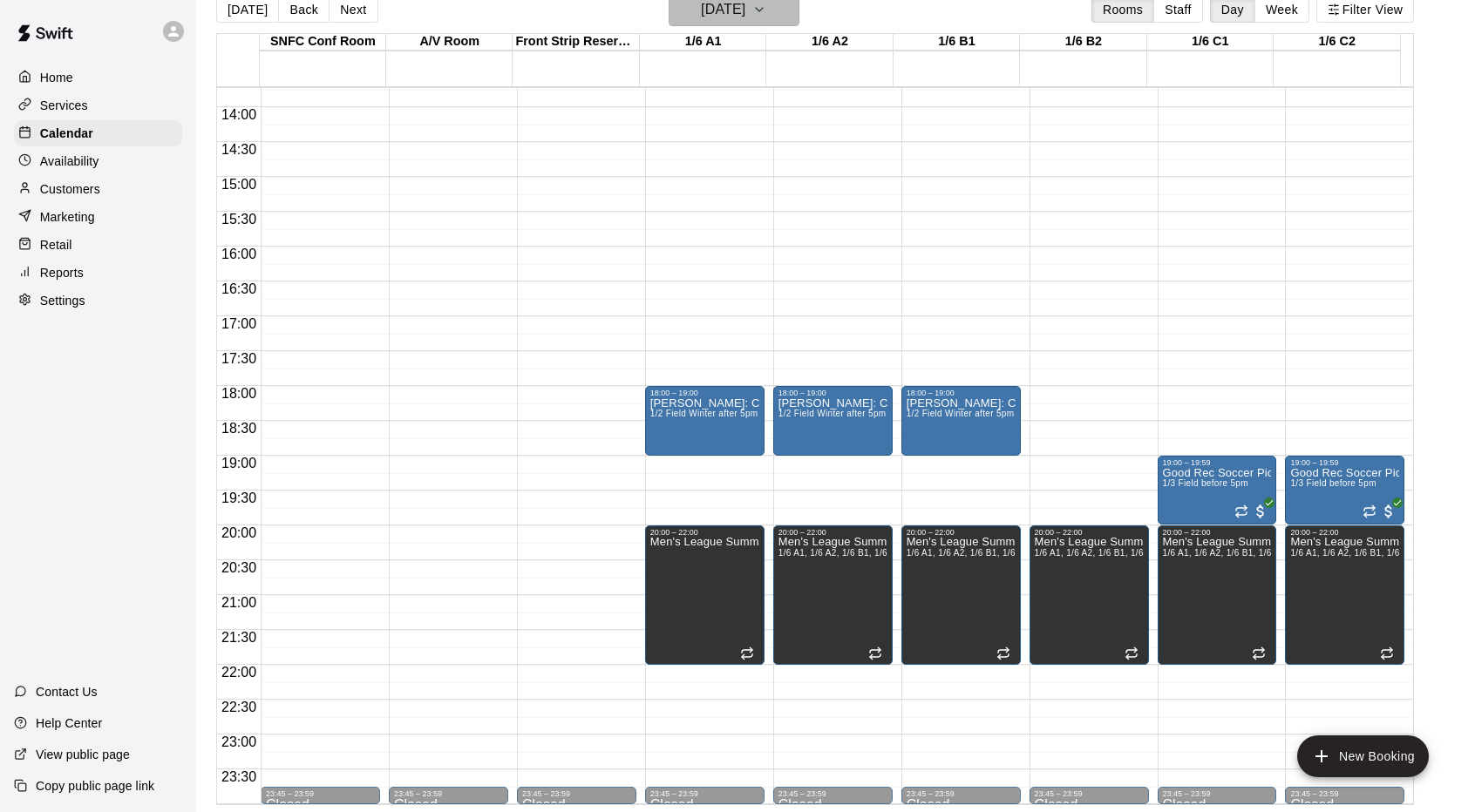
click at [766, 8] on icon "button" at bounding box center [759, 9] width 14 height 21
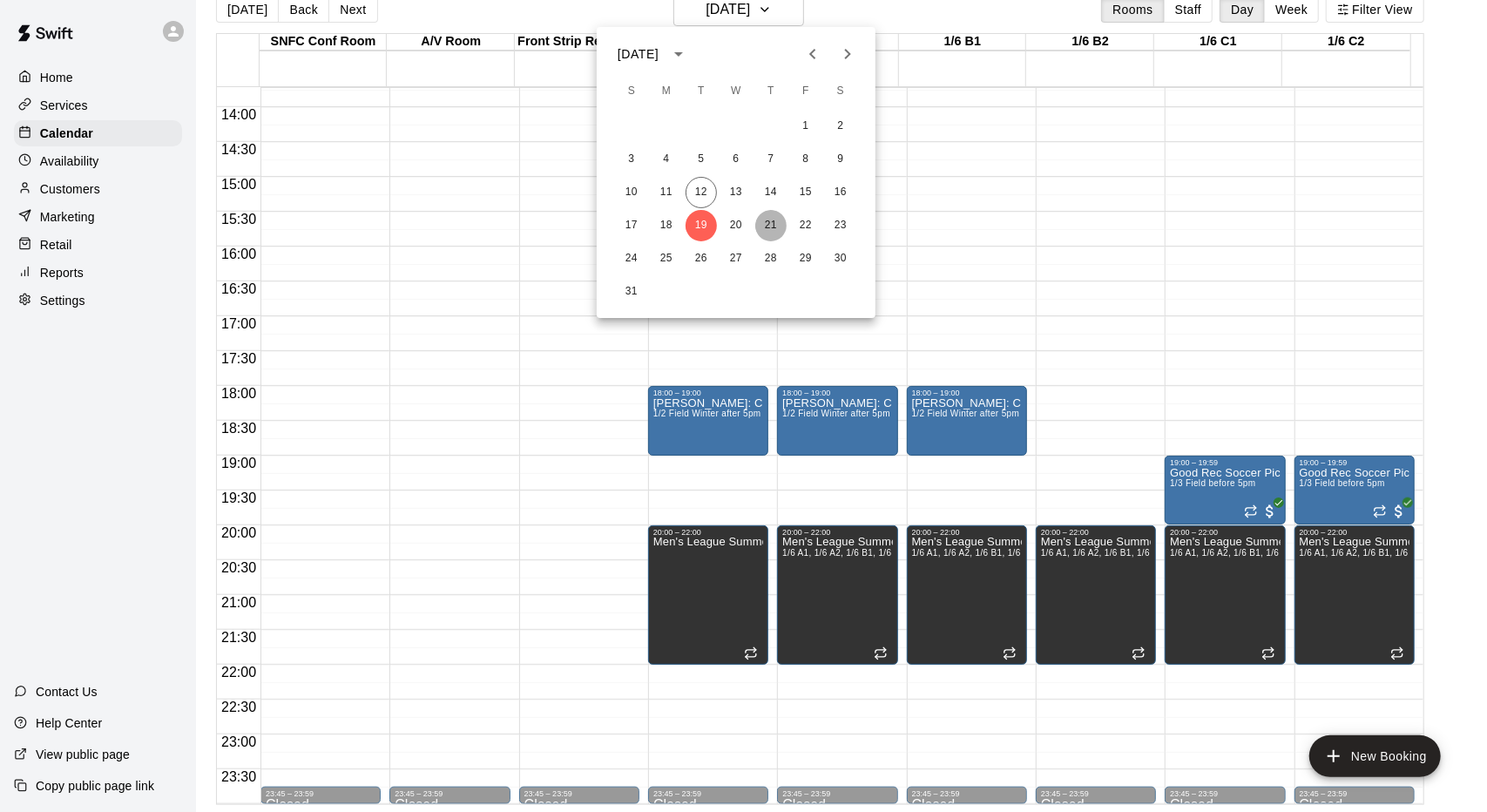
click at [772, 230] on button "21" at bounding box center [771, 225] width 31 height 31
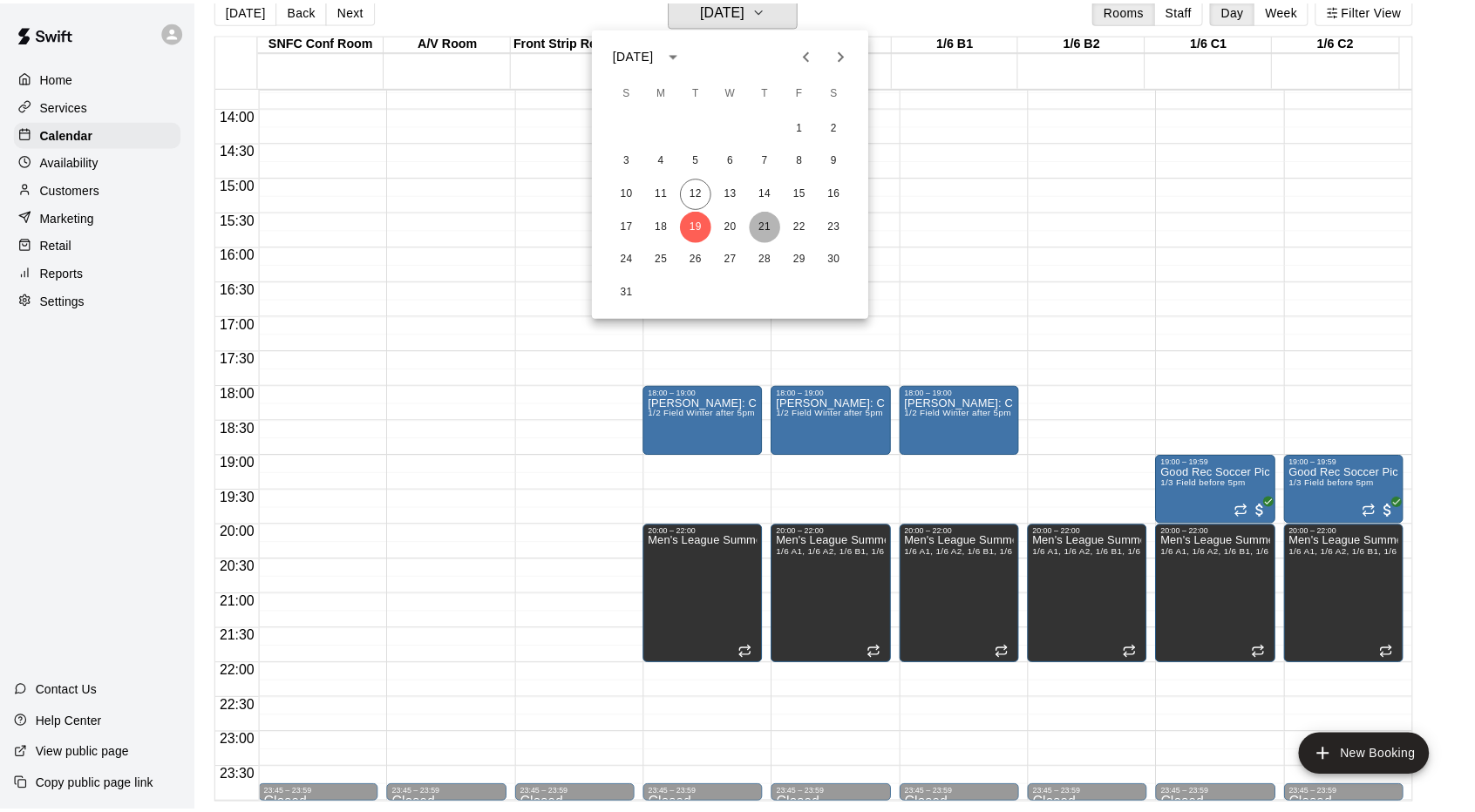
scroll to position [21, 0]
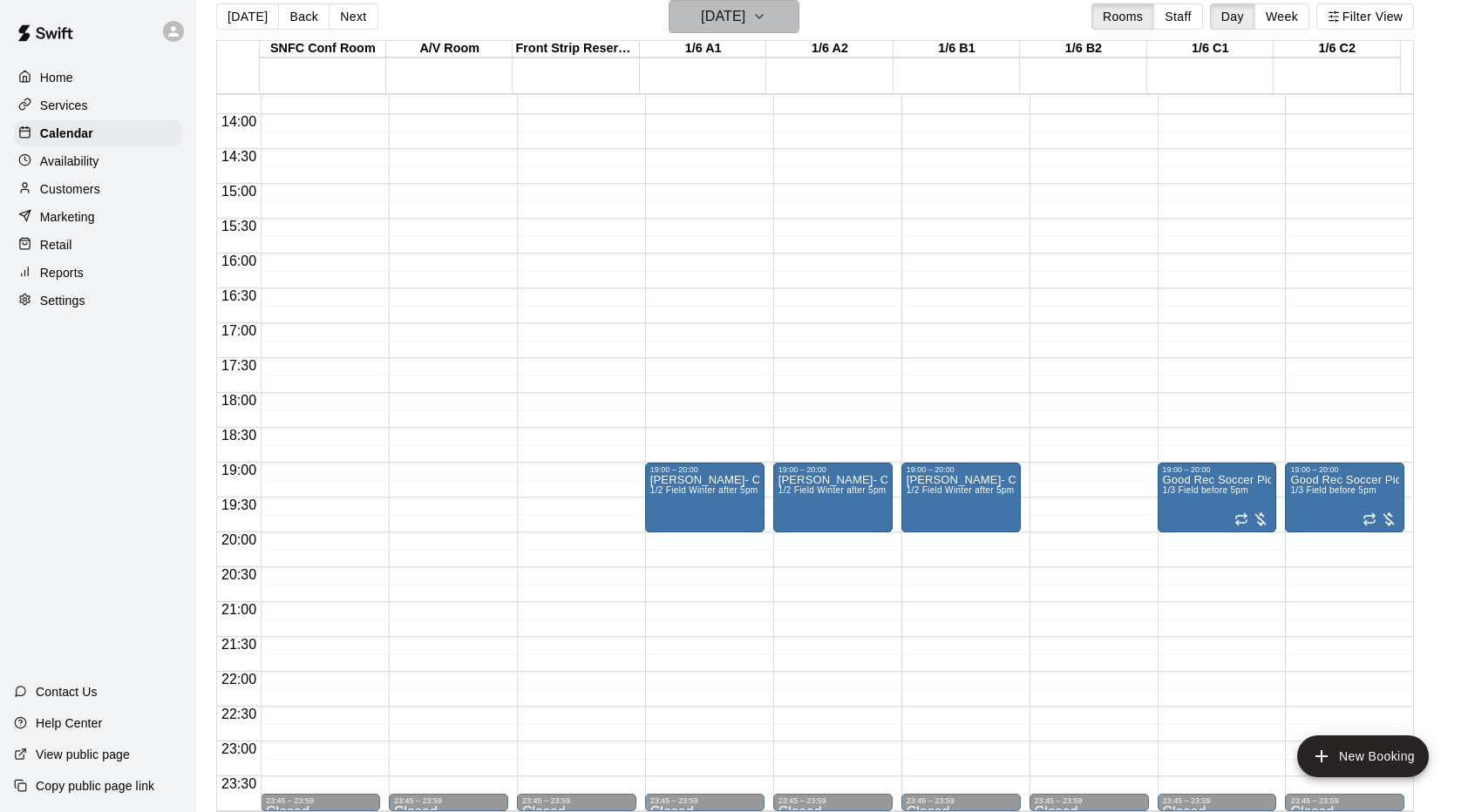
click at [768, 29] on button "[DATE]" at bounding box center [734, 17] width 131 height 33
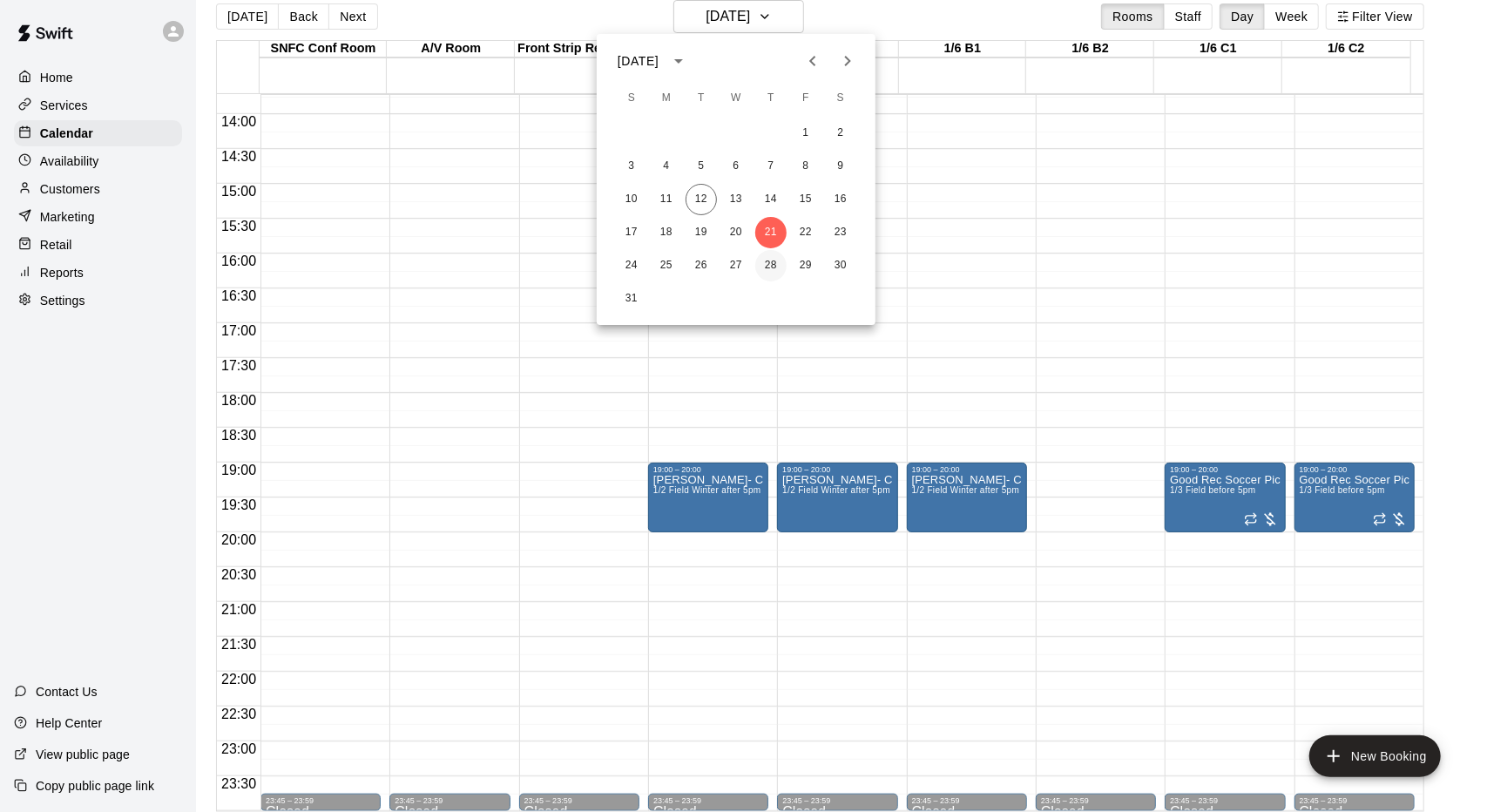
click at [772, 274] on button "28" at bounding box center [771, 266] width 31 height 31
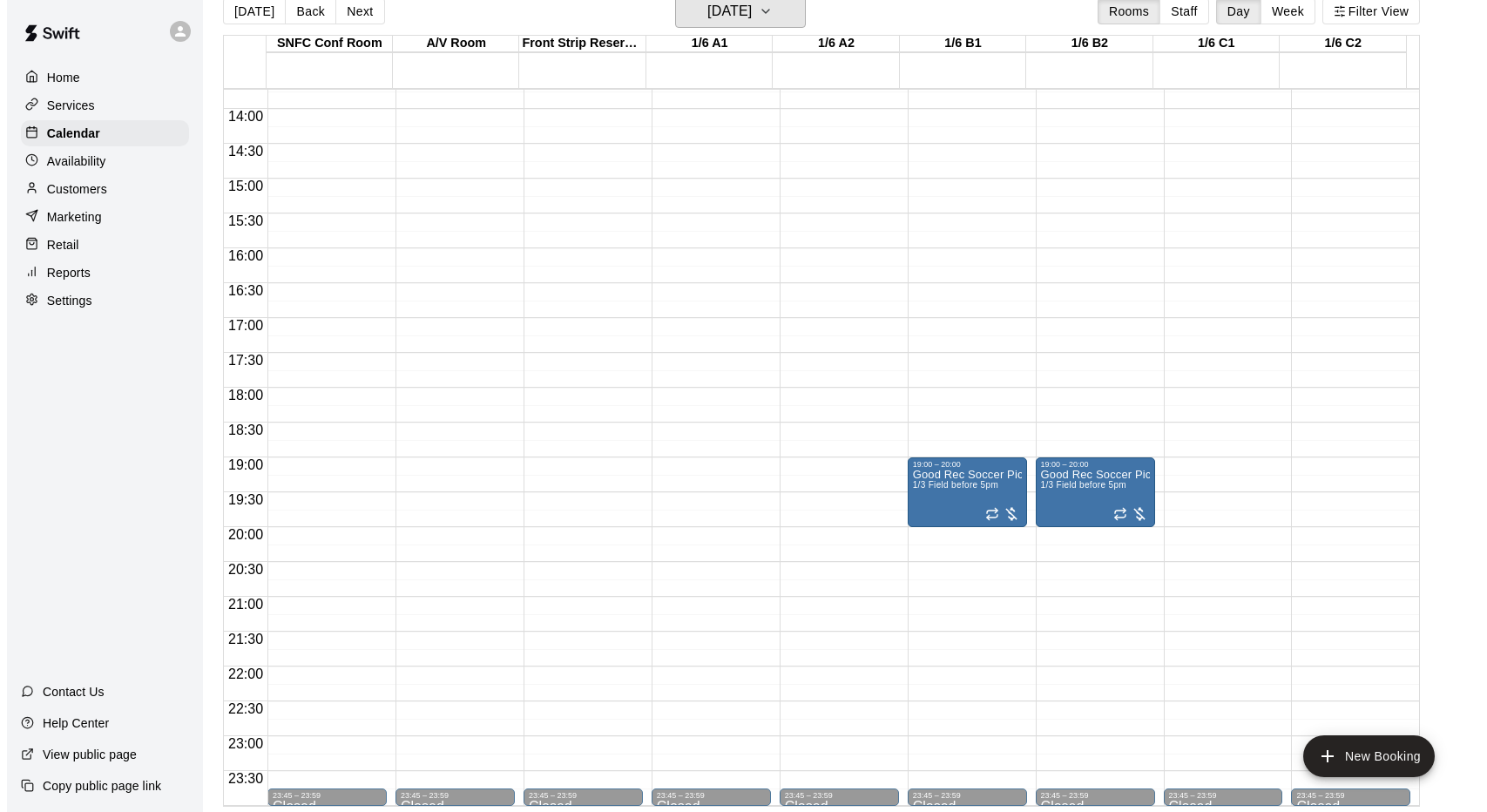
scroll to position [28, 0]
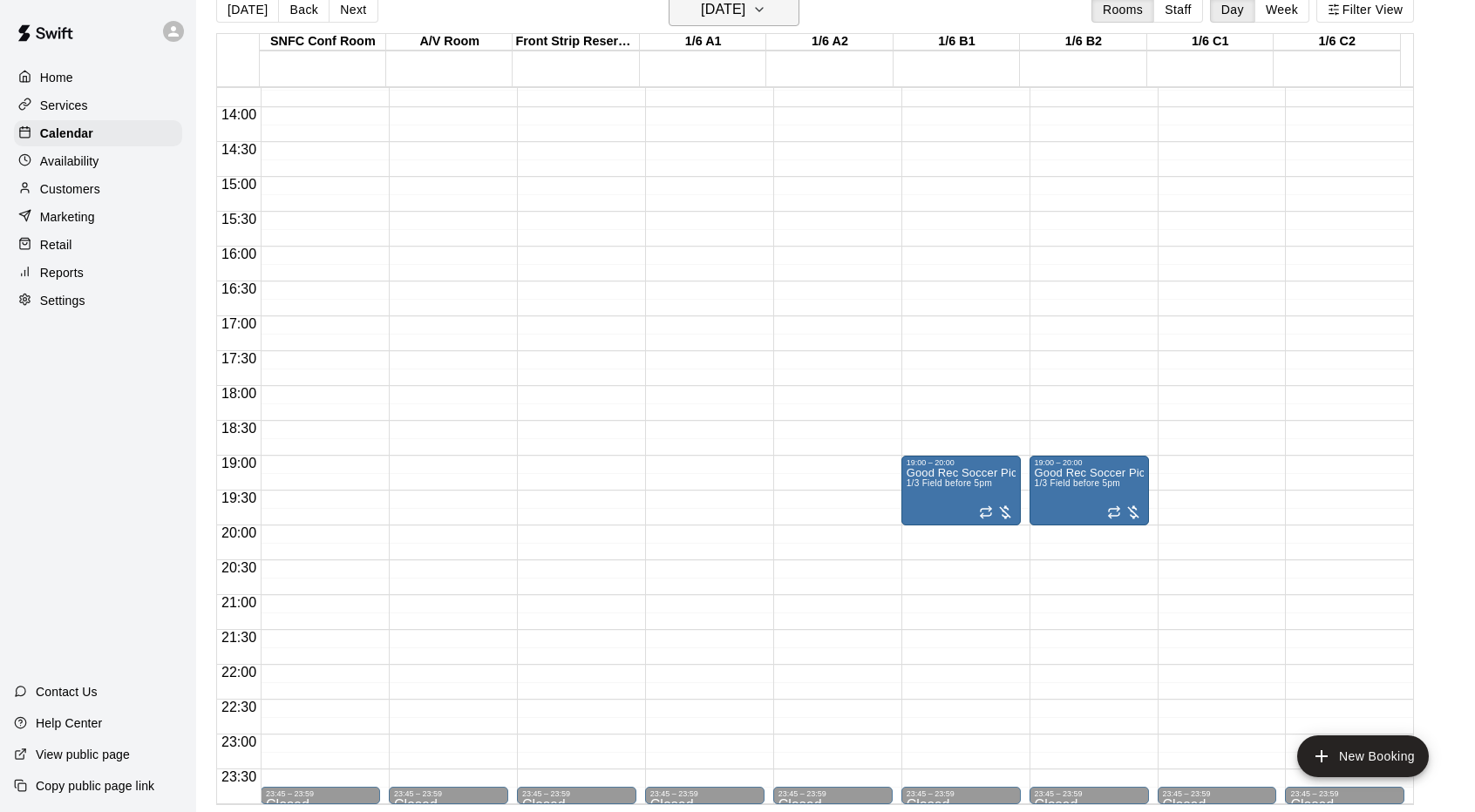
click at [724, 25] on button "[DATE]" at bounding box center [734, 9] width 131 height 33
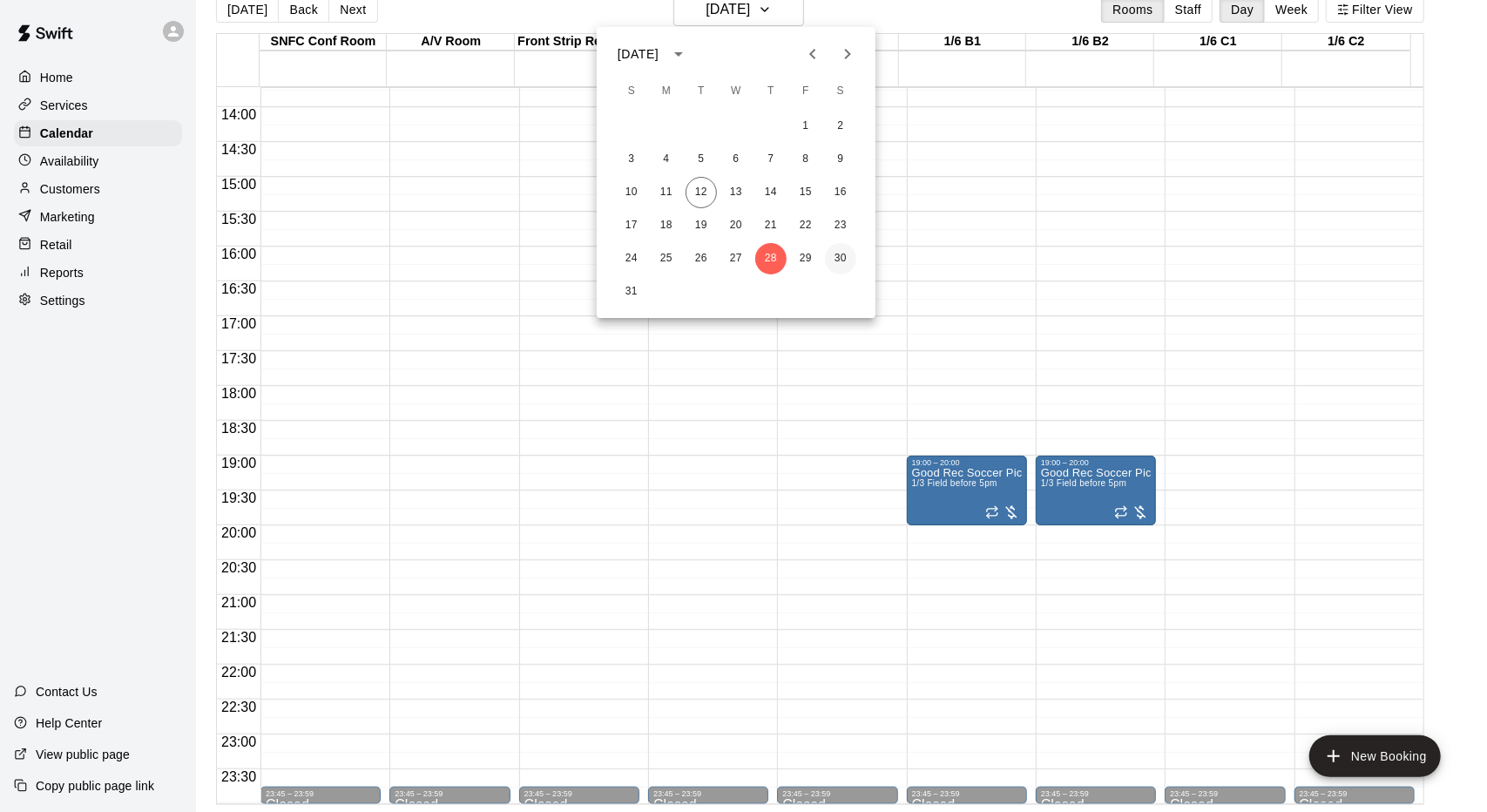
click at [832, 250] on button "30" at bounding box center [841, 258] width 31 height 31
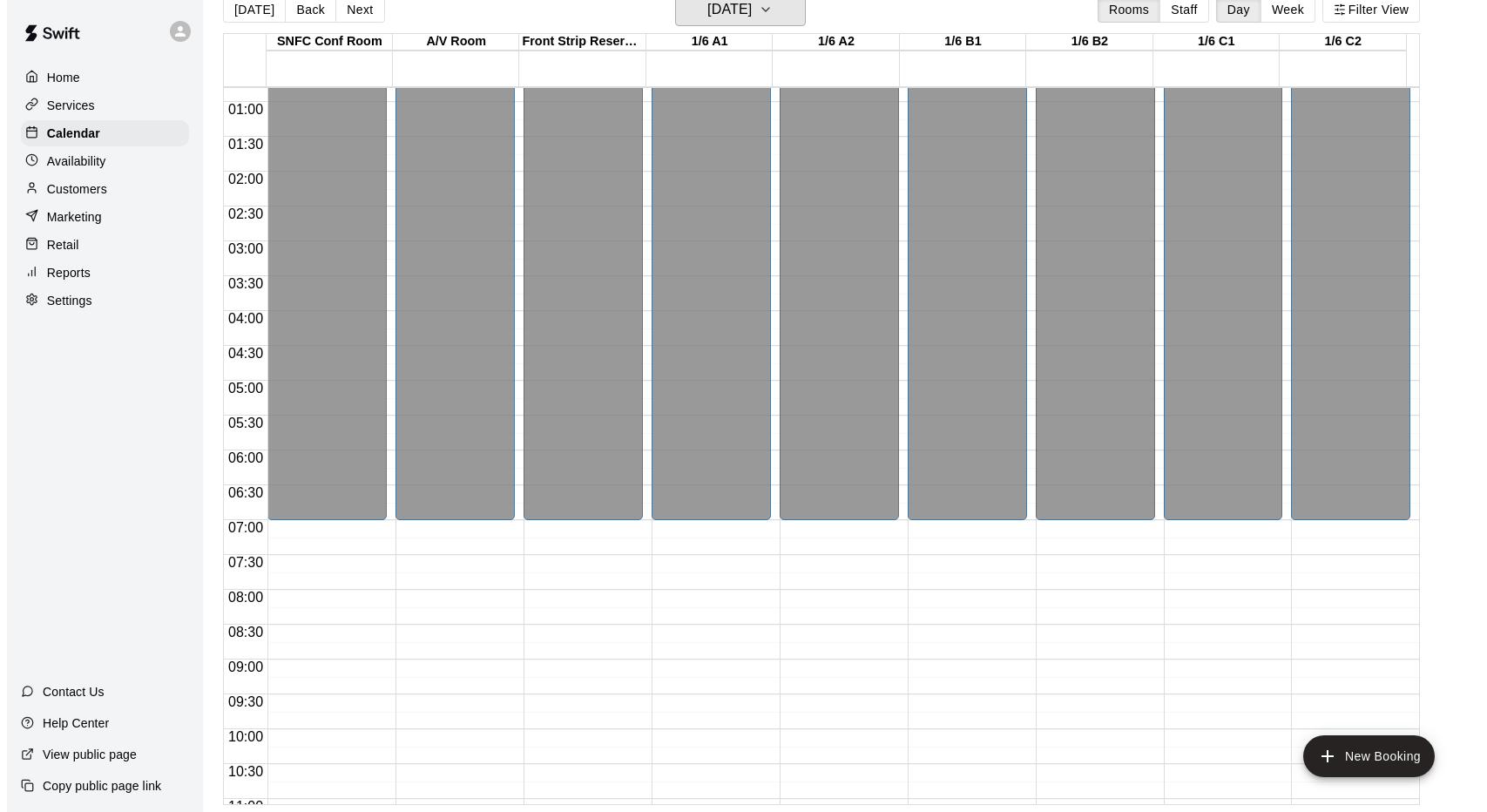
scroll to position [0, 0]
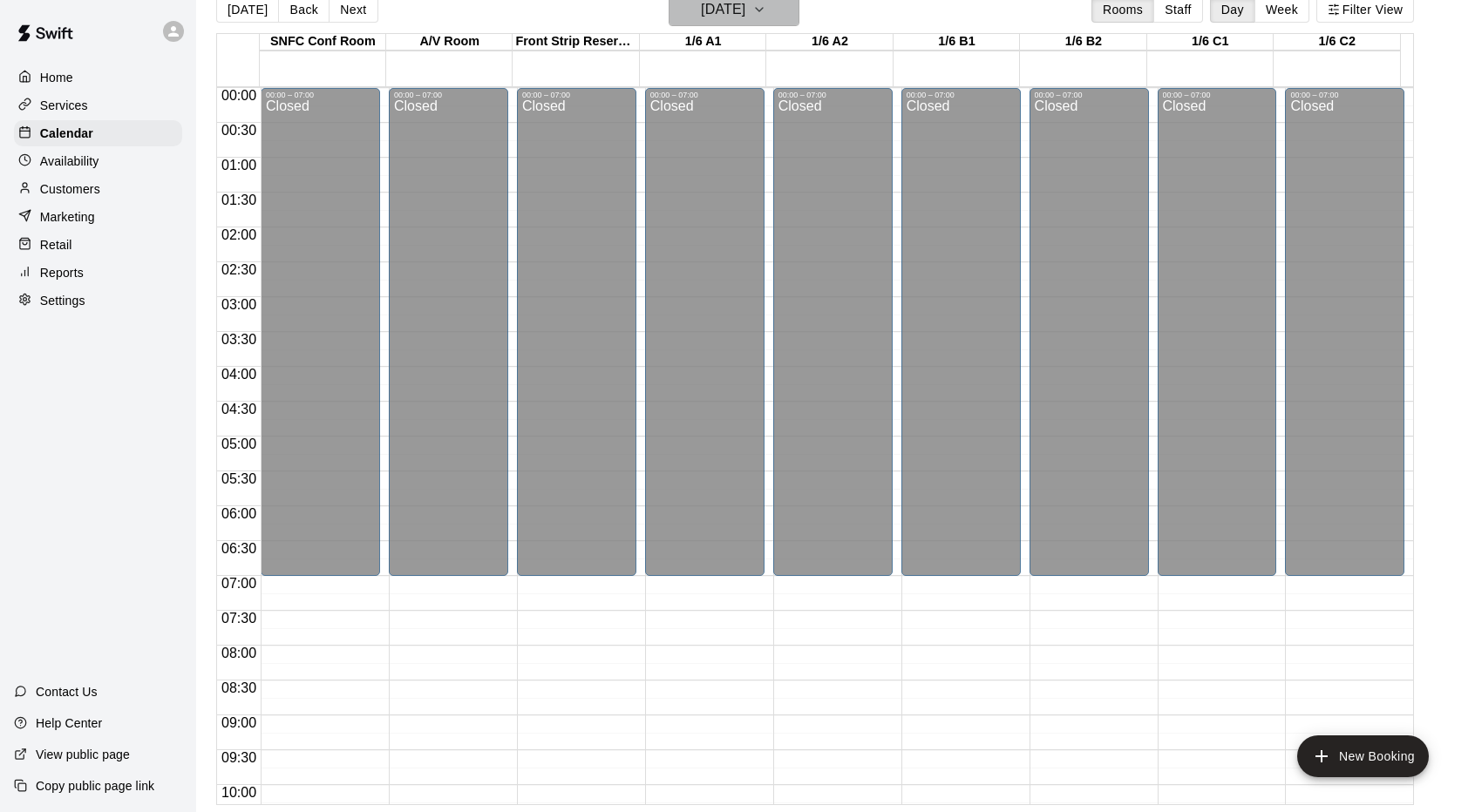
click at [739, 3] on h6 "[DATE]" at bounding box center [723, 9] width 44 height 25
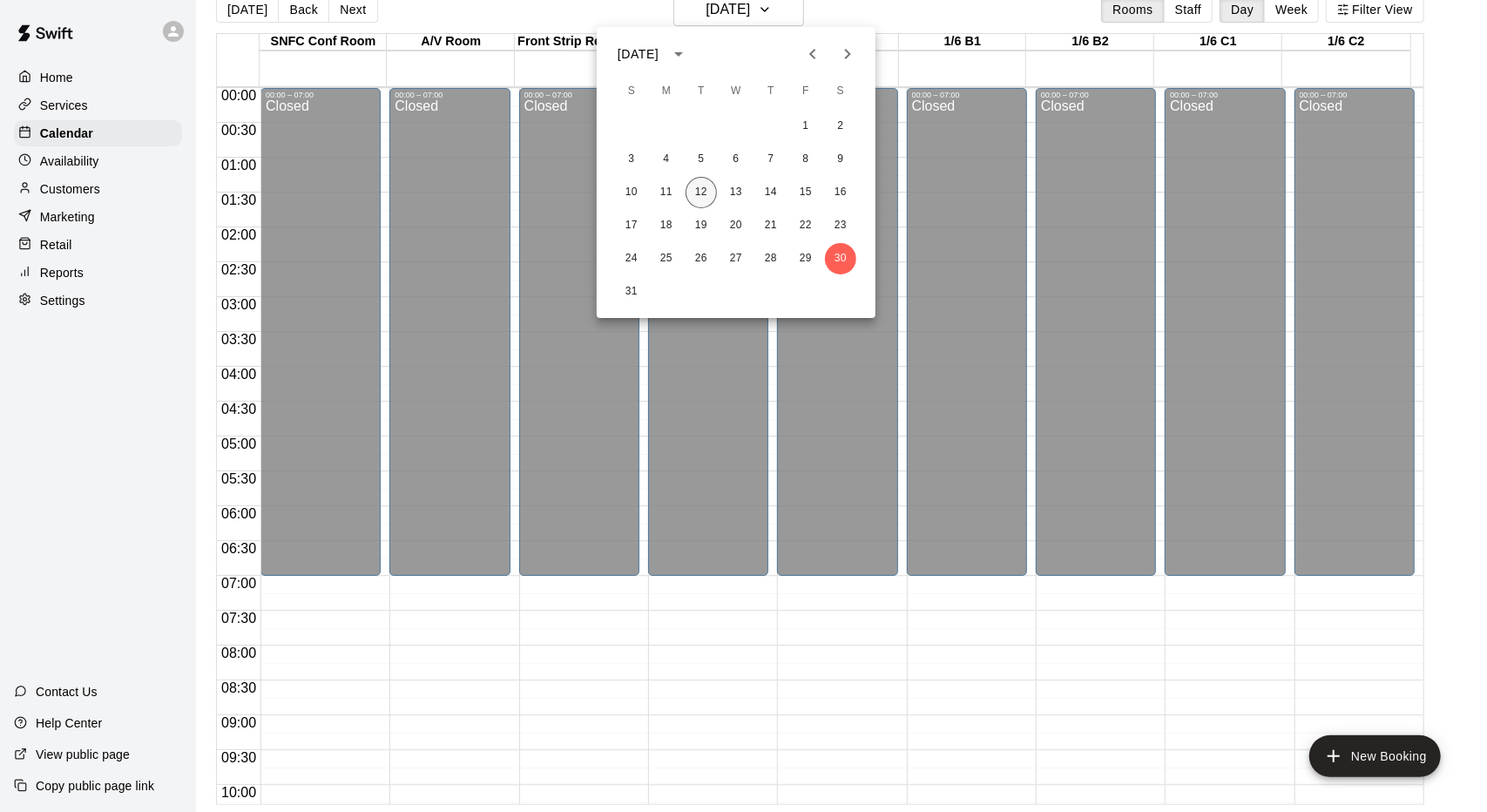
click at [709, 186] on button "12" at bounding box center [702, 192] width 31 height 31
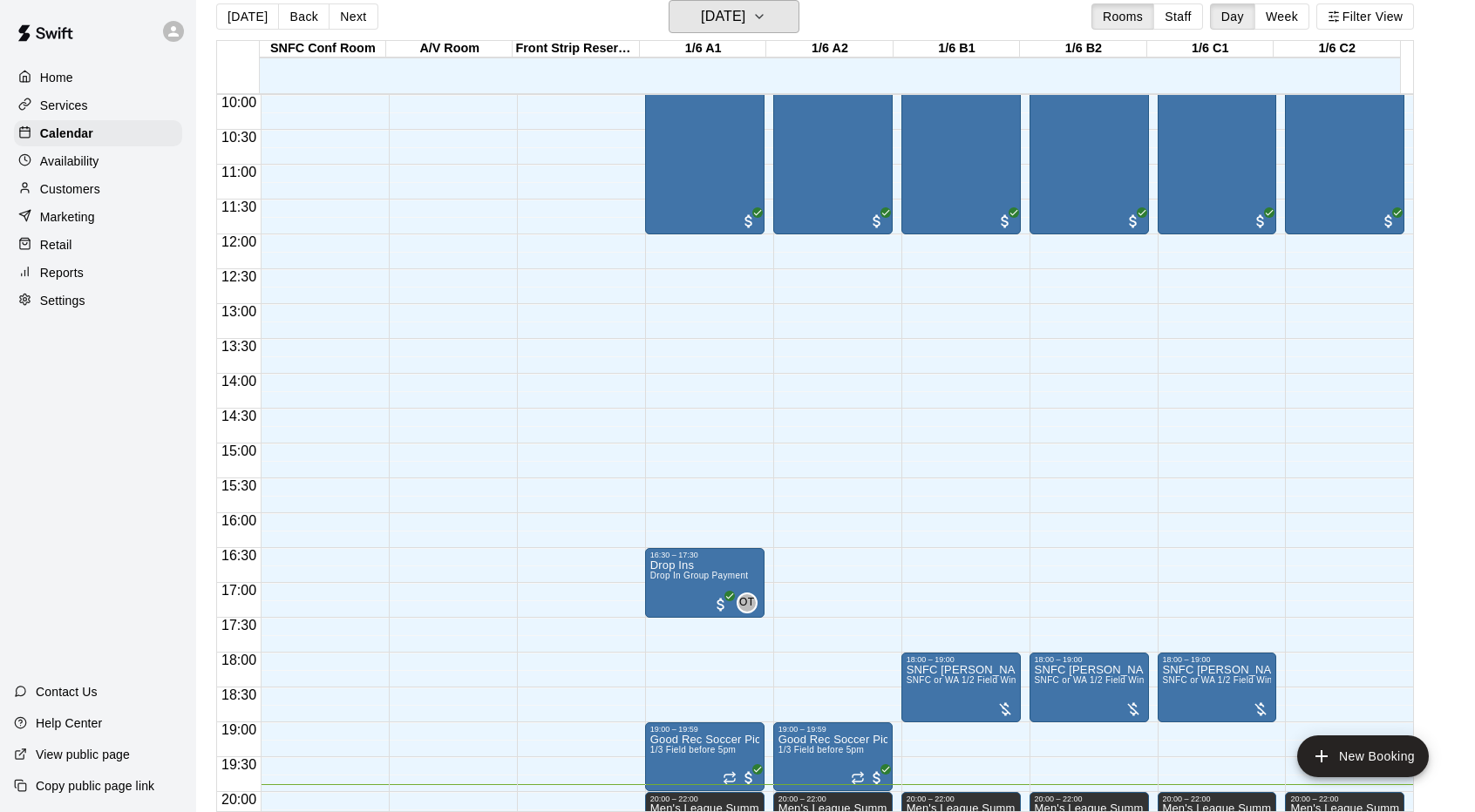
scroll to position [956, 0]
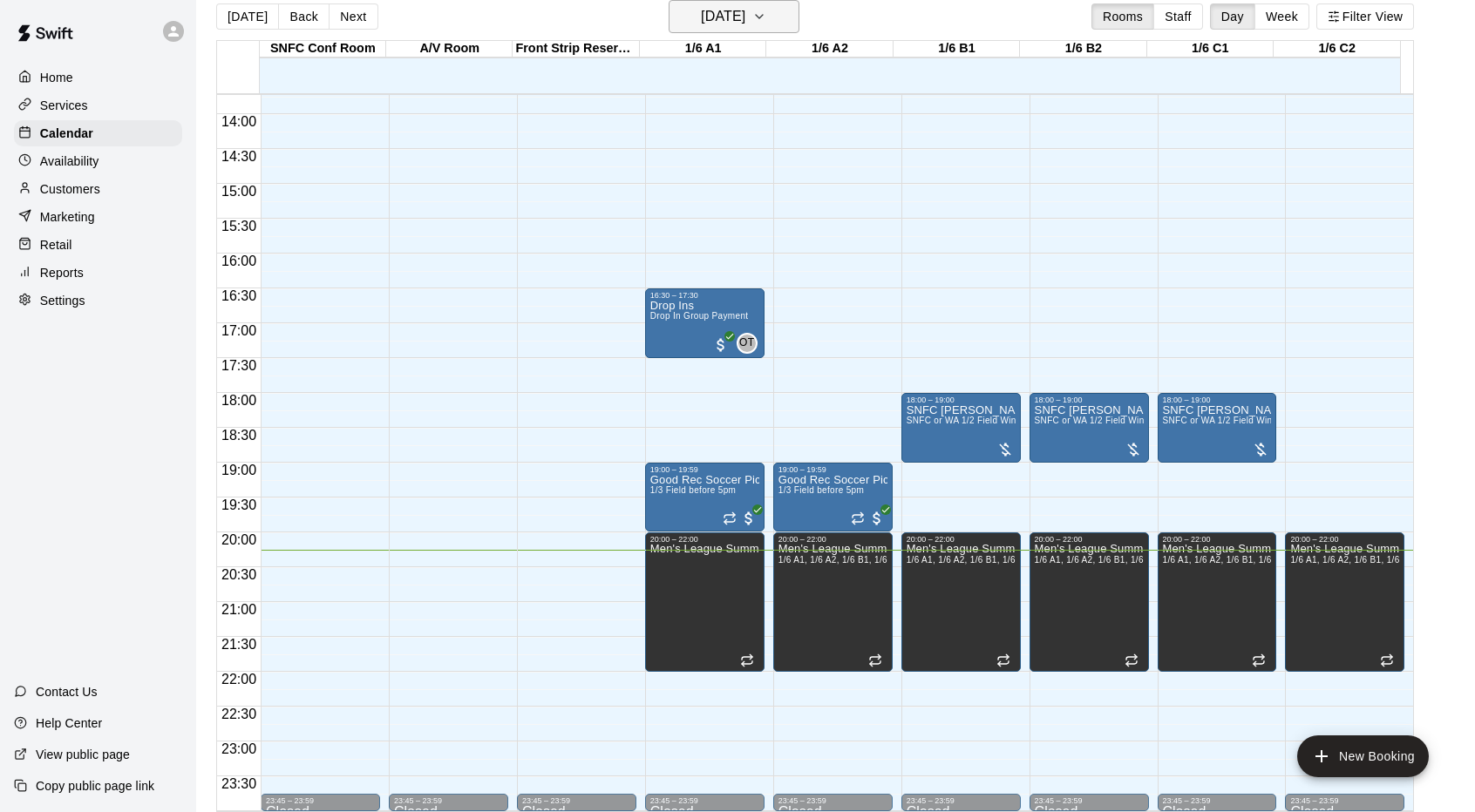
click at [766, 24] on icon "button" at bounding box center [759, 17] width 14 height 21
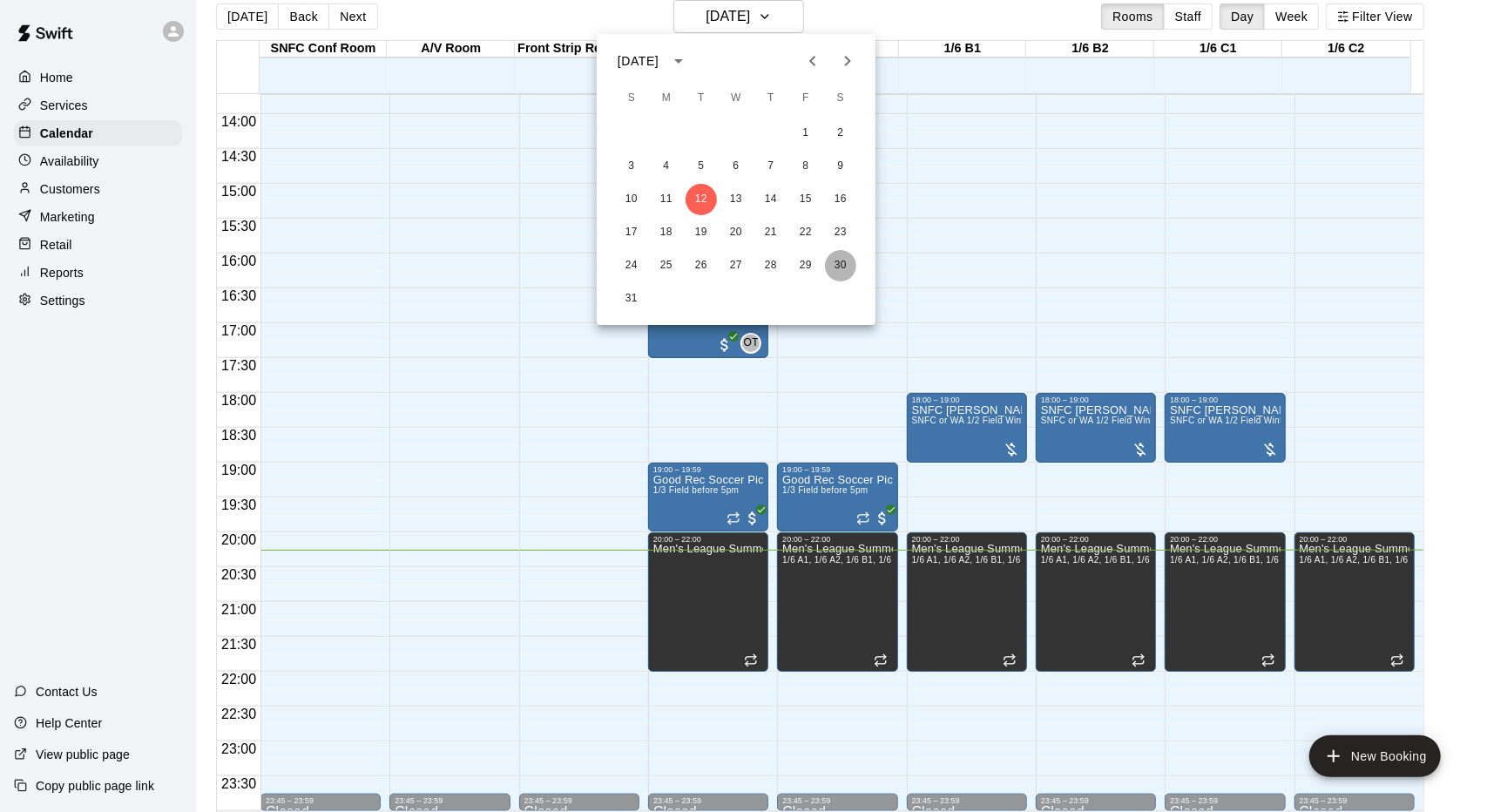
click at [847, 266] on button "30" at bounding box center [841, 266] width 31 height 31
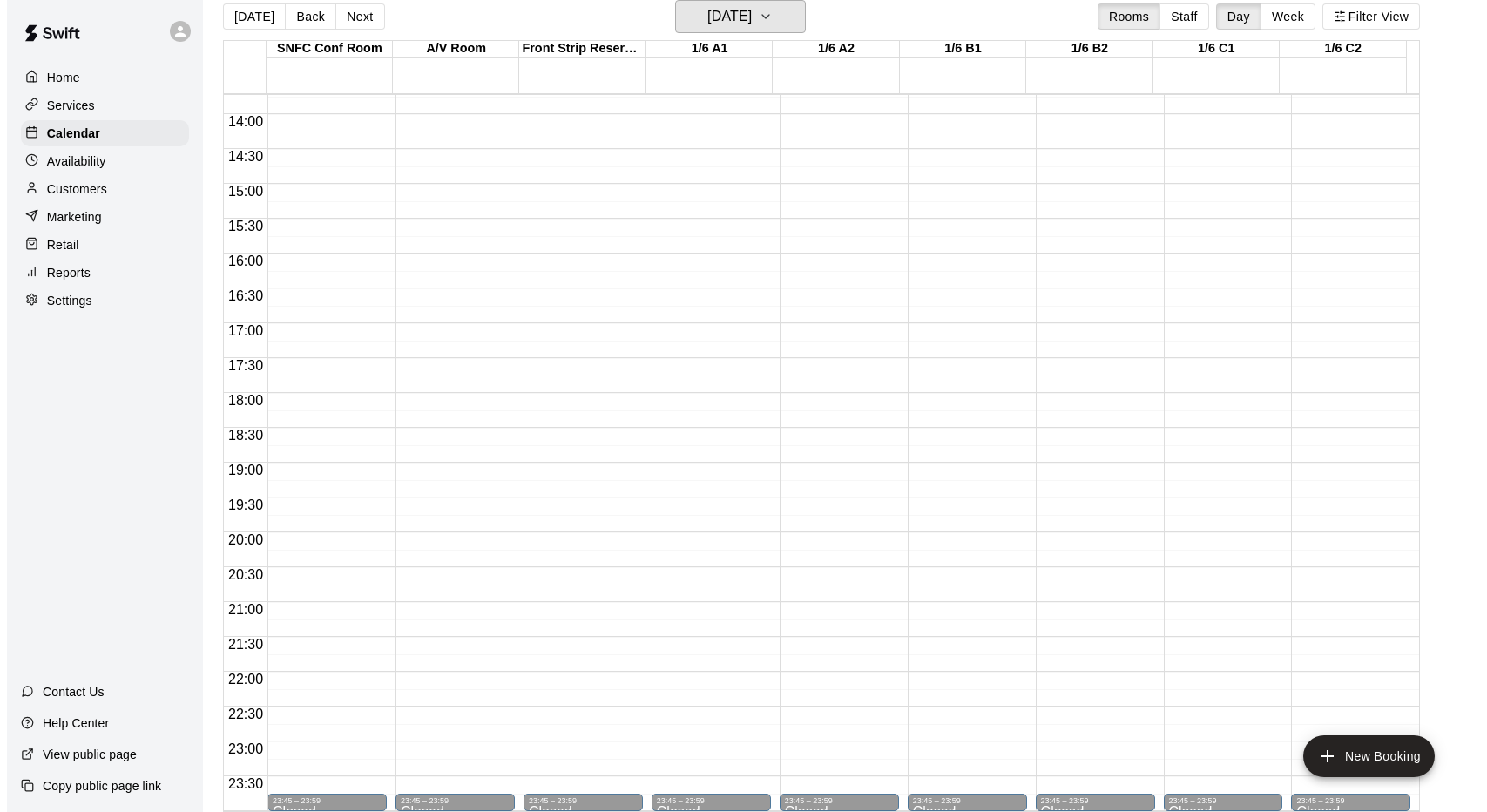
scroll to position [28, 0]
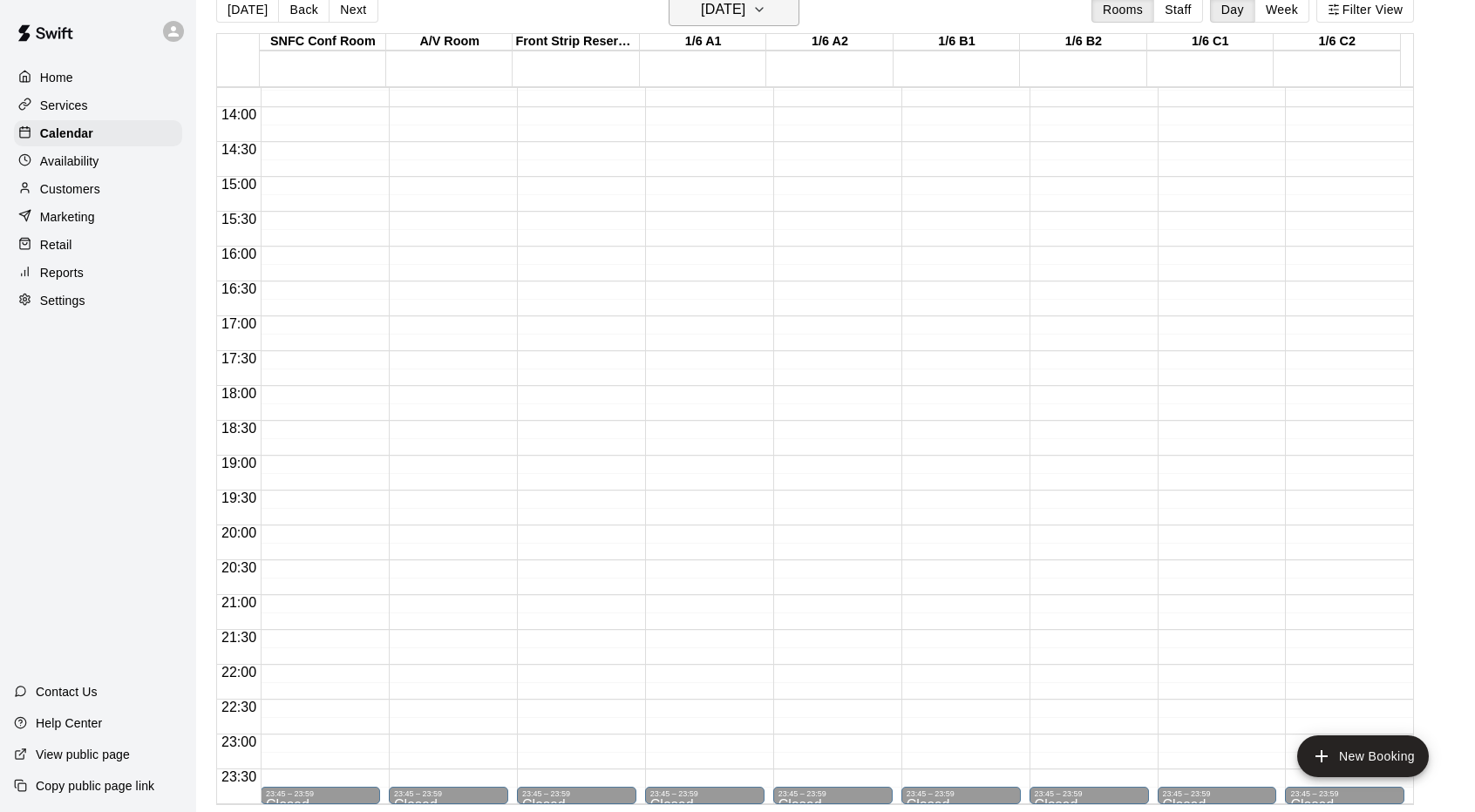
click at [745, 22] on h6 "[DATE]" at bounding box center [723, 9] width 44 height 25
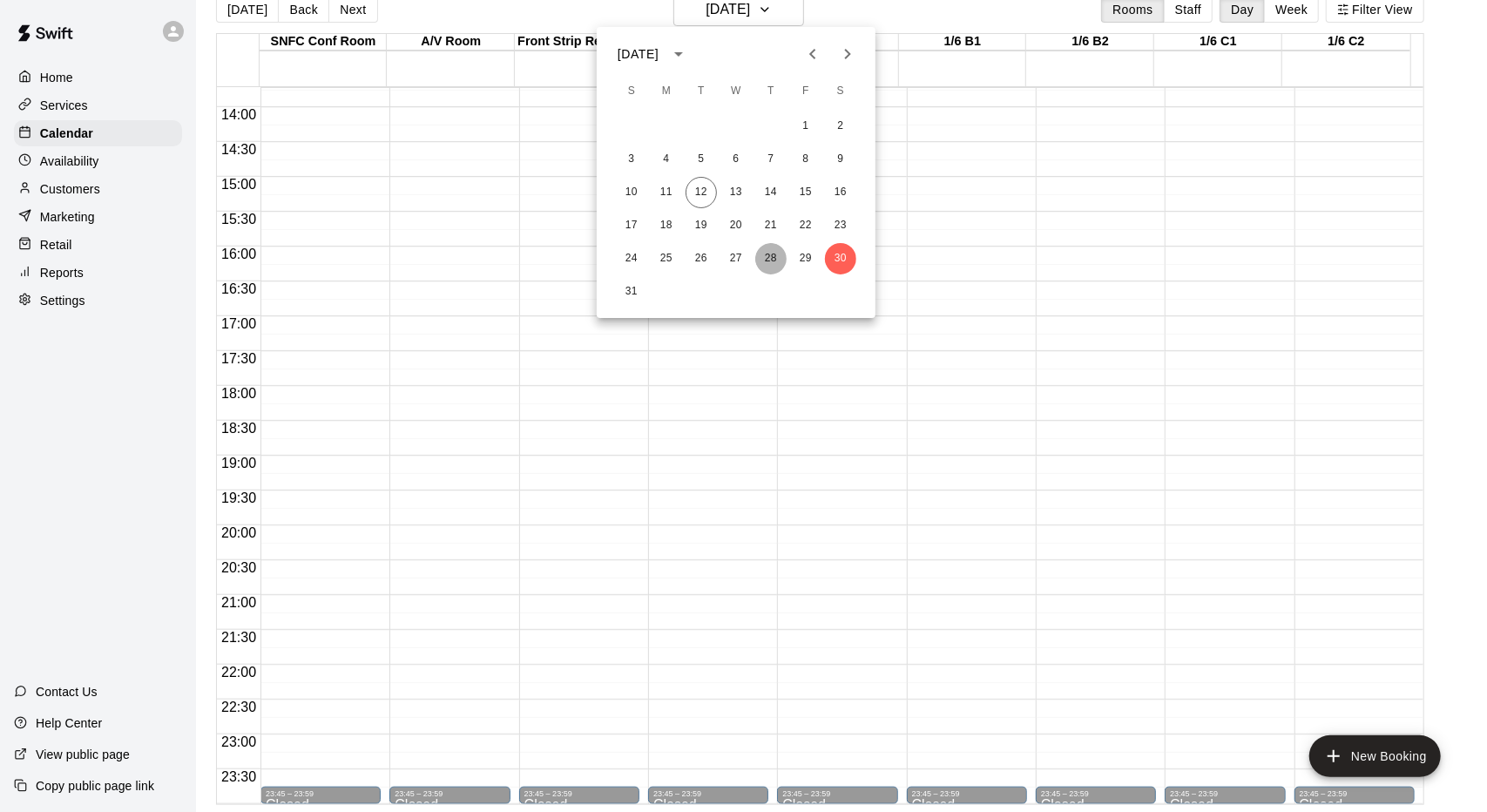
click at [769, 252] on button "28" at bounding box center [771, 258] width 31 height 31
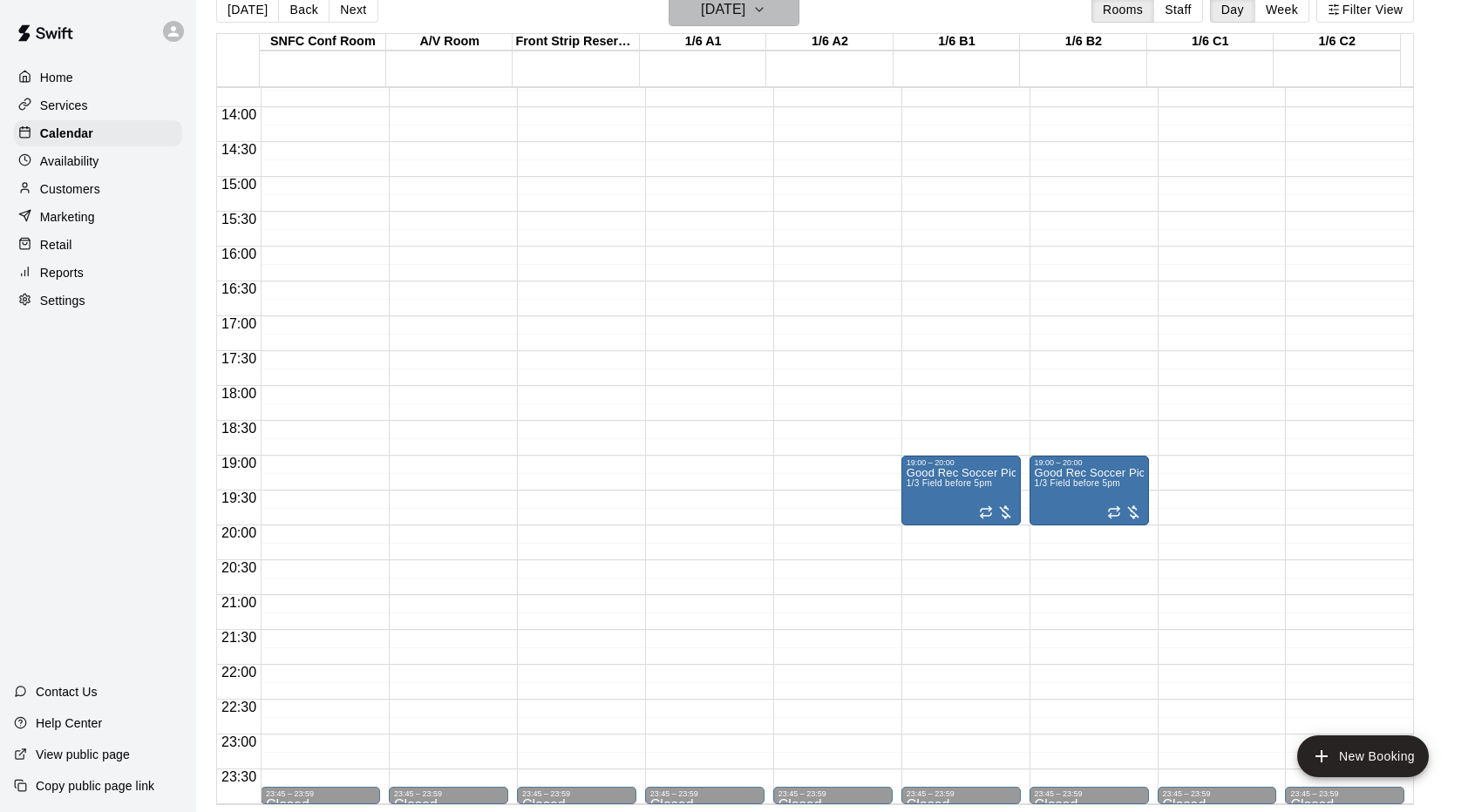
click at [771, 25] on button "[DATE]" at bounding box center [734, 9] width 131 height 33
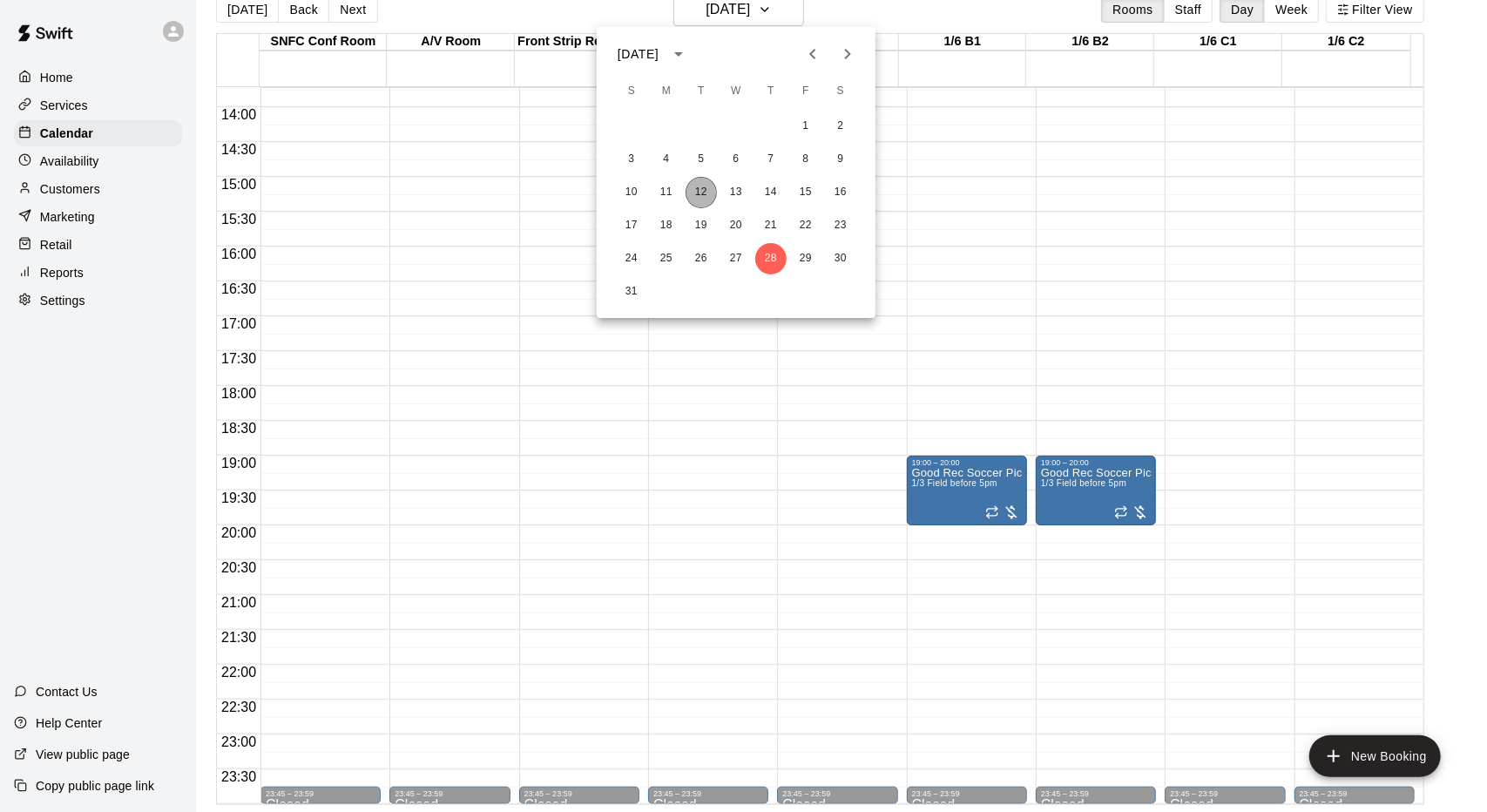
click at [712, 194] on button "12" at bounding box center [702, 192] width 31 height 31
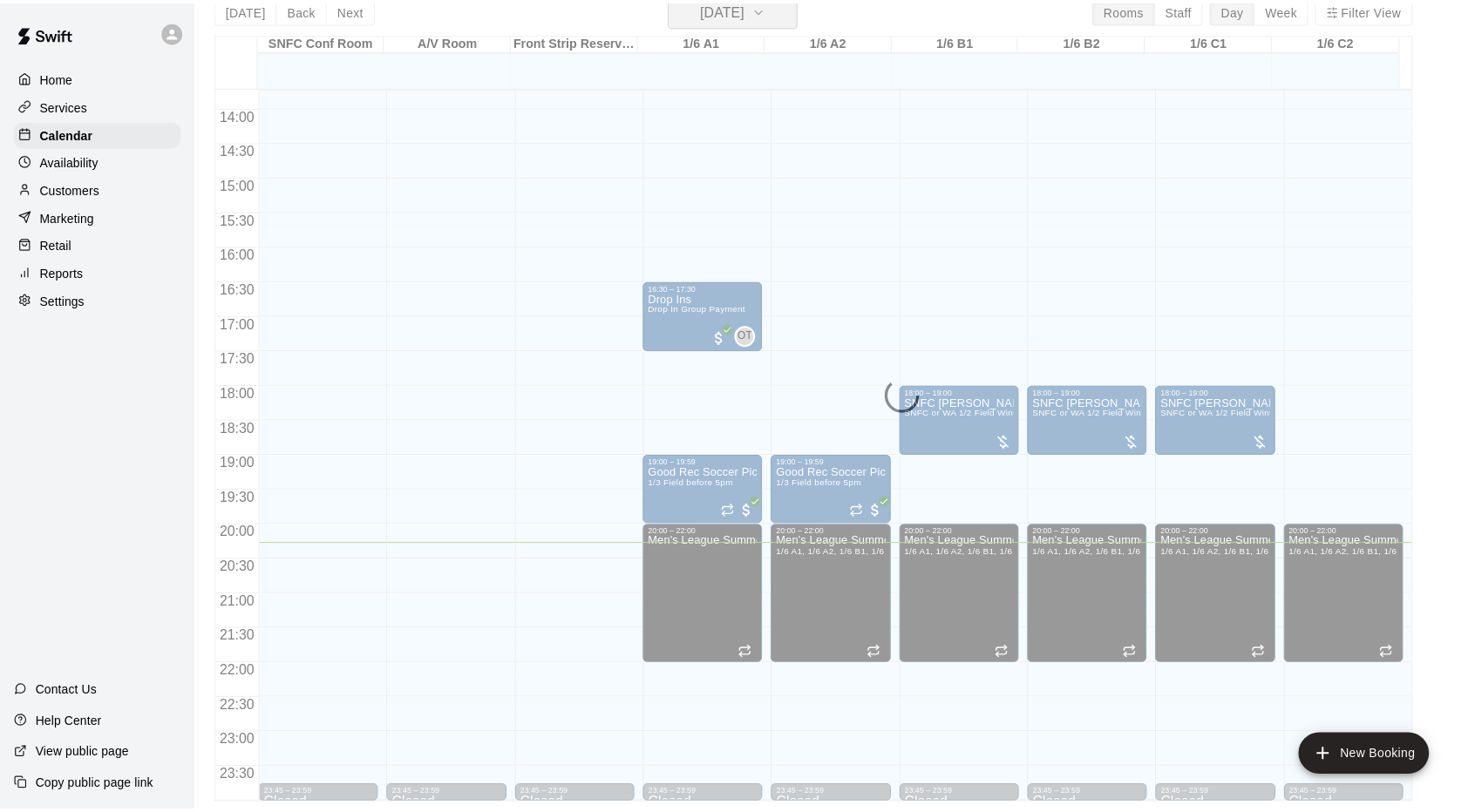
scroll to position [21, 0]
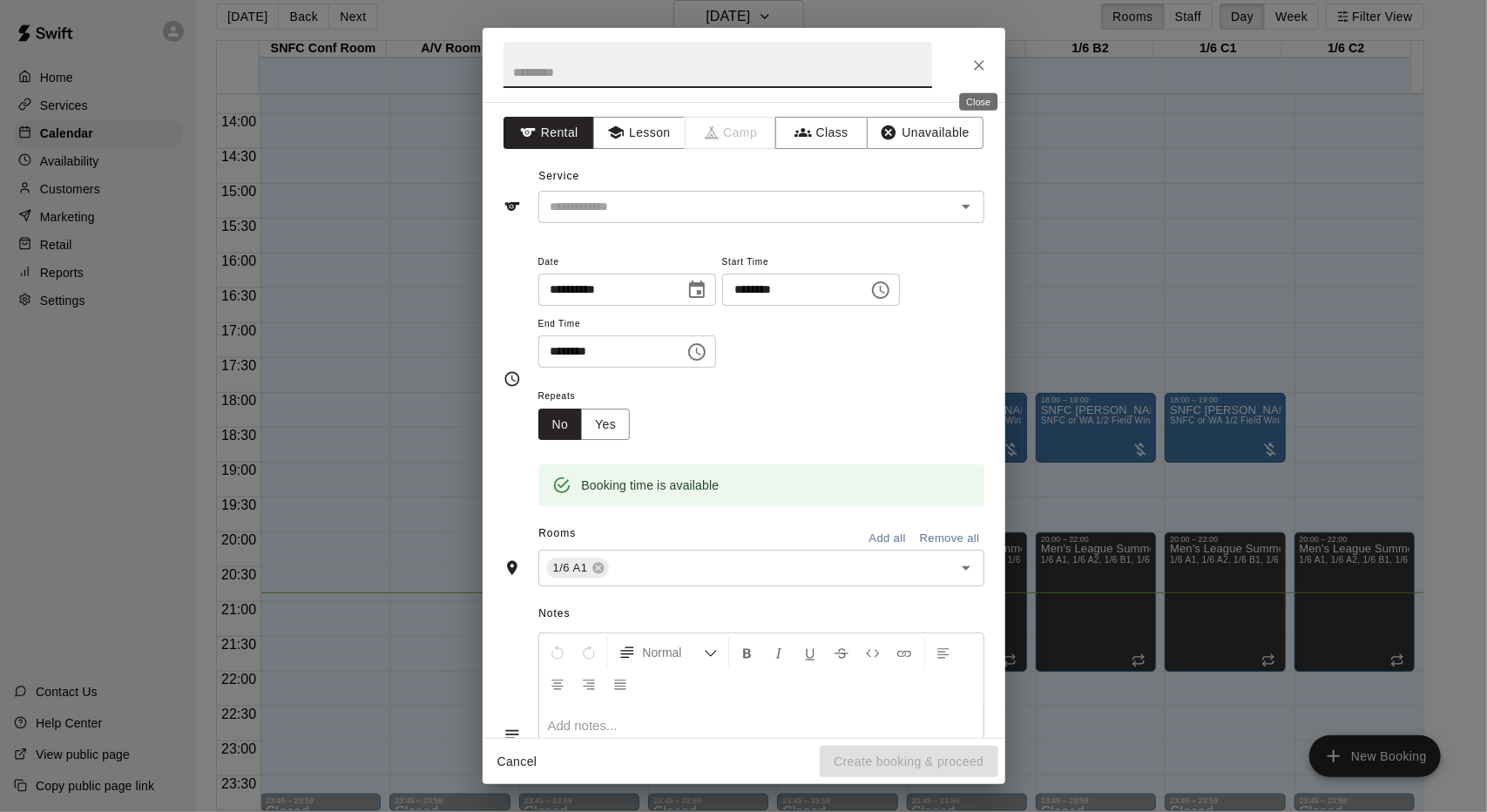
click at [974, 65] on icon "Close" at bounding box center [978, 65] width 17 height 17
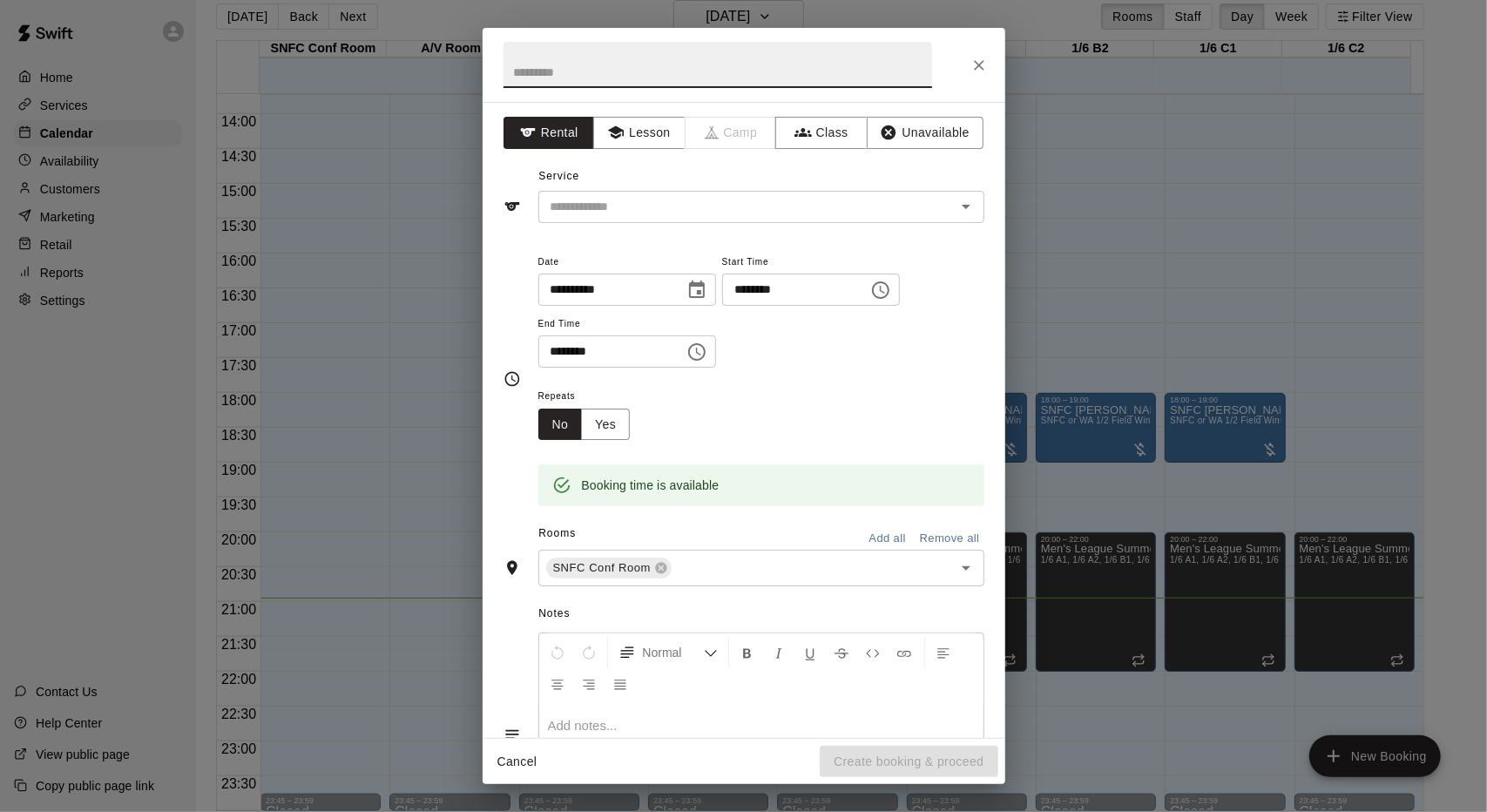
click at [329, 357] on div "**********" at bounding box center [743, 406] width 1487 height 812
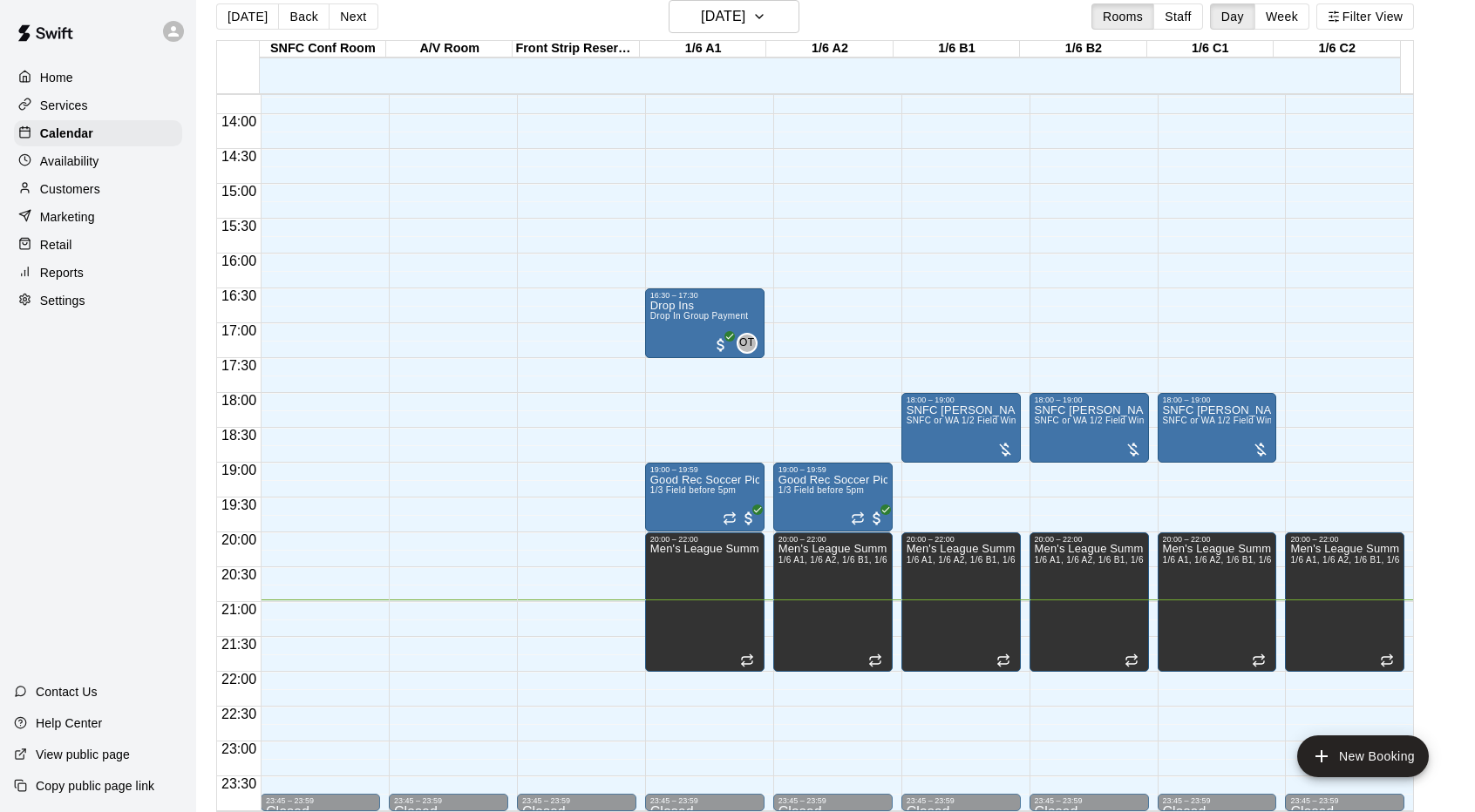
click at [176, 42] on div at bounding box center [178, 31] width 37 height 35
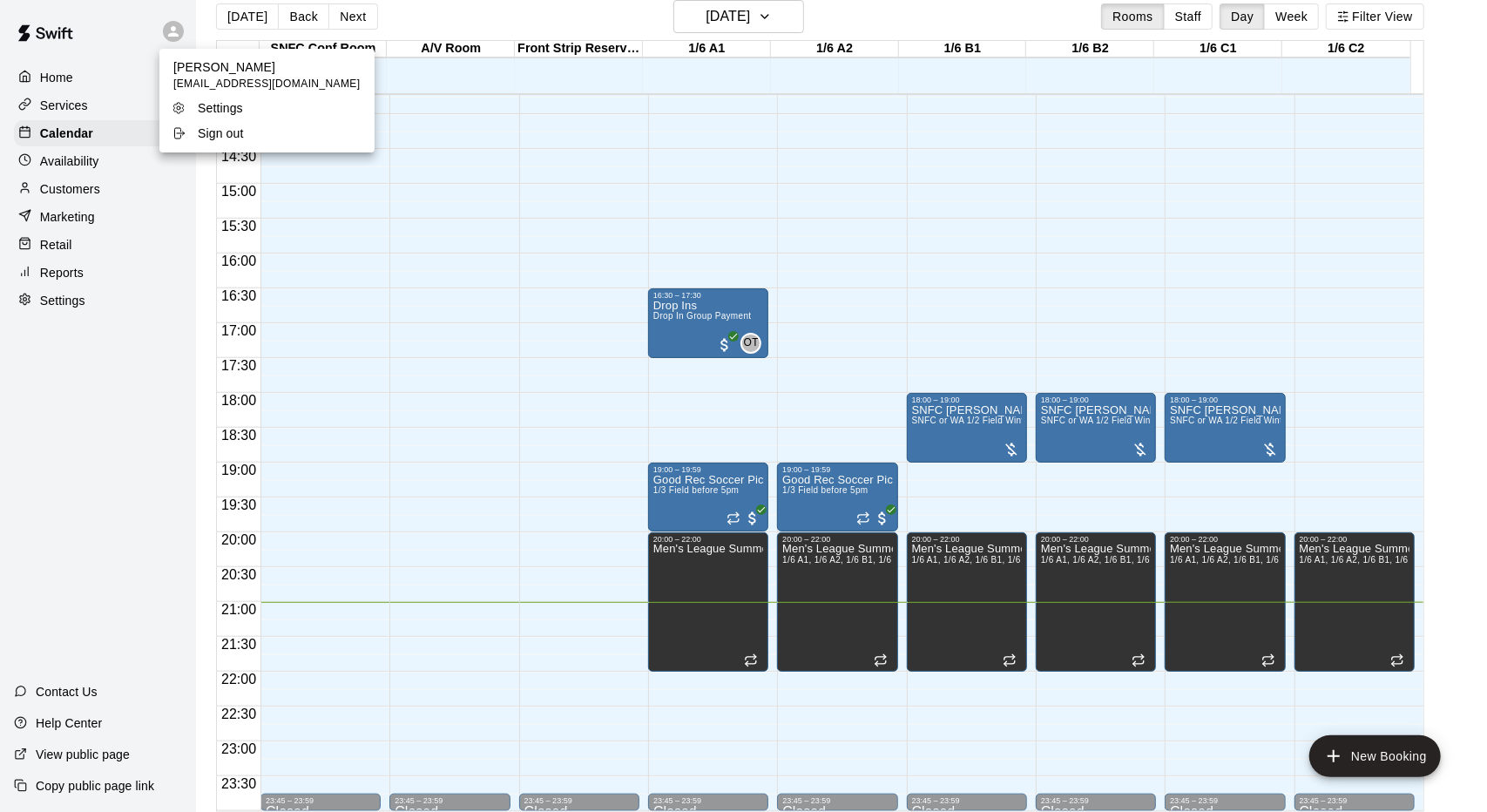
click at [122, 408] on div at bounding box center [743, 406] width 1487 height 812
